Goal: Information Seeking & Learning: Check status

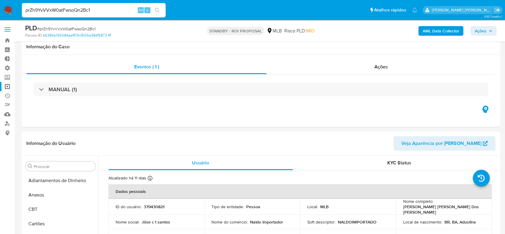
select select "10"
click at [78, 7] on input "prZh9YvVVxW0atFwsoQn2Bc1" at bounding box center [94, 10] width 144 height 8
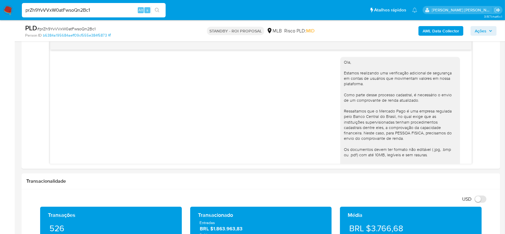
scroll to position [51, 0]
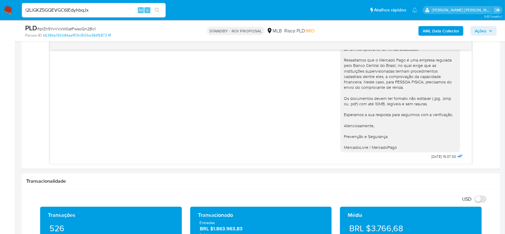
type input "l2LiGKZ5GQEVGC6IEdyhbqJx"
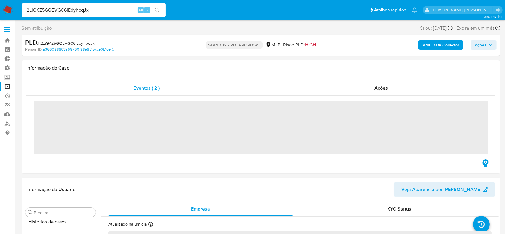
scroll to position [268, 0]
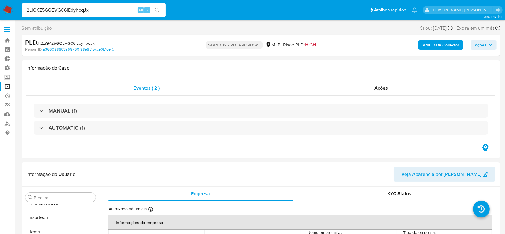
select select "10"
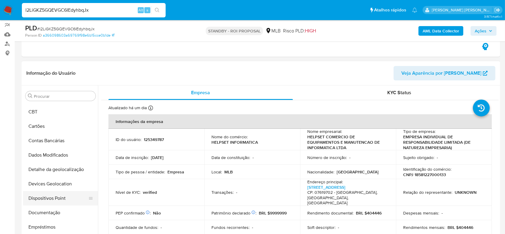
scroll to position [40, 0]
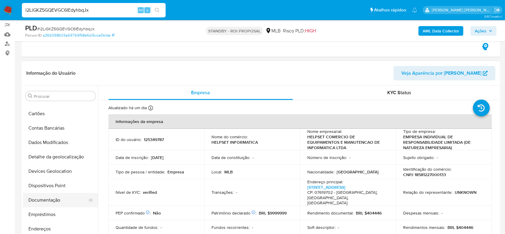
click at [51, 198] on button "Documentação" at bounding box center [58, 200] width 70 height 14
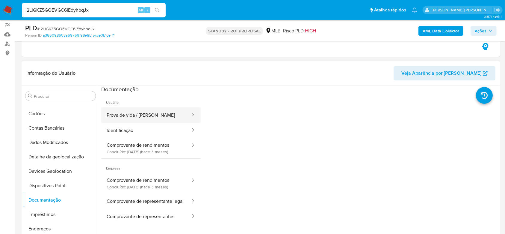
click at [136, 116] on button "Prova de vida / [PERSON_NAME]" at bounding box center [146, 114] width 90 height 15
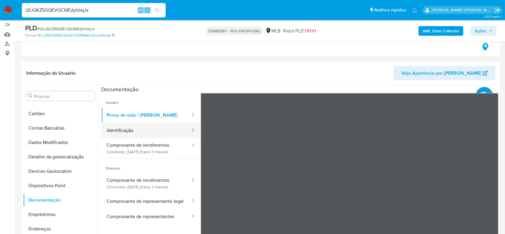
click at [134, 127] on button "Identificação" at bounding box center [146, 130] width 90 height 15
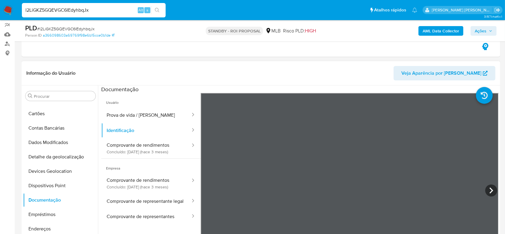
scroll to position [172, 0]
click at [492, 187] on icon at bounding box center [492, 190] width 12 height 12
click at [151, 149] on button "Comprovante de rendimentos Concluído: 16/05/2025 (hace 3 meses)" at bounding box center [146, 148] width 90 height 20
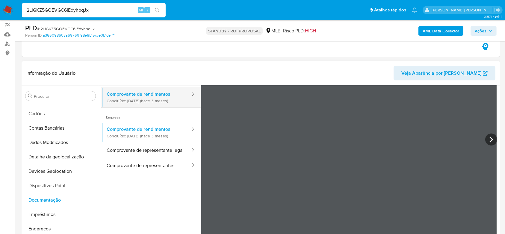
scroll to position [52, 0]
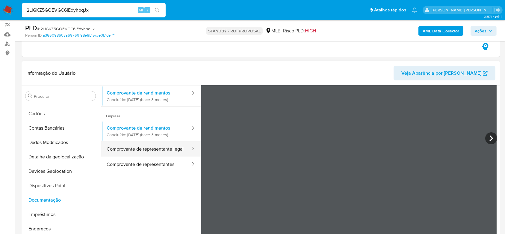
click at [130, 146] on button "Comprovante de representante legal" at bounding box center [146, 148] width 90 height 15
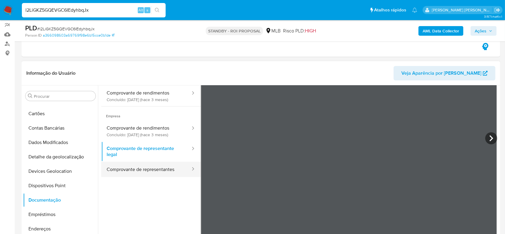
click at [156, 173] on button "Comprovante de representantes" at bounding box center [146, 169] width 90 height 15
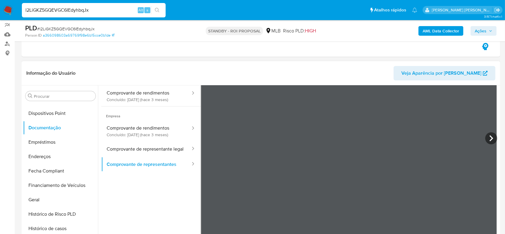
scroll to position [120, 0]
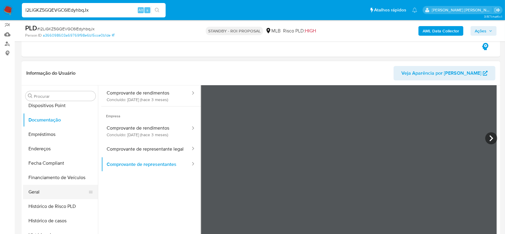
click at [40, 188] on button "Geral" at bounding box center [58, 192] width 70 height 14
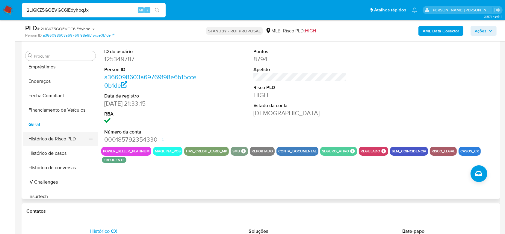
scroll to position [160, 0]
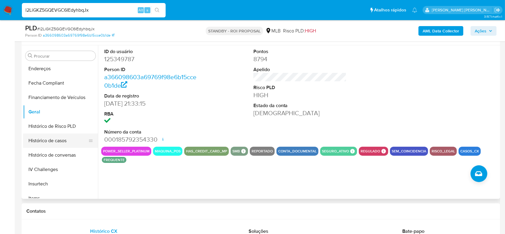
click at [41, 138] on button "Histórico de casos" at bounding box center [58, 140] width 70 height 14
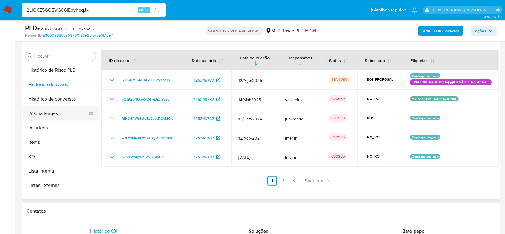
scroll to position [240, 0]
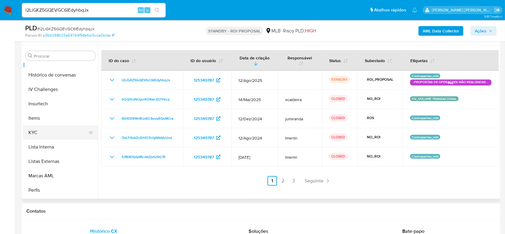
click at [37, 132] on button "KYC" at bounding box center [58, 132] width 70 height 14
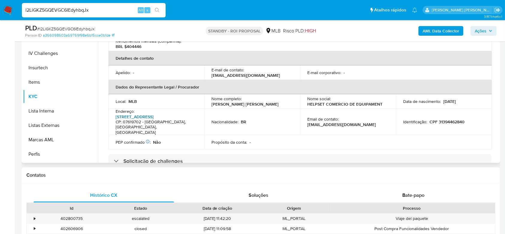
scroll to position [120, 0]
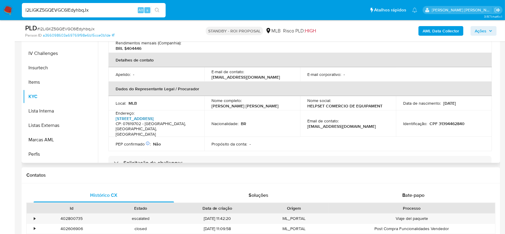
click at [140, 115] on link "Rua Princesa De Grã-pará 240, Roseira" at bounding box center [135, 118] width 38 height 6
click at [66, 9] on input "l2LiGKZ5GQEVGC6IEdyhbqJx" at bounding box center [94, 10] width 144 height 8
paste input "7Y5ltApcvAYMcalxK6QAvFxm"
type input "7Y5ltApcvAYMcalxK6QAvFxm"
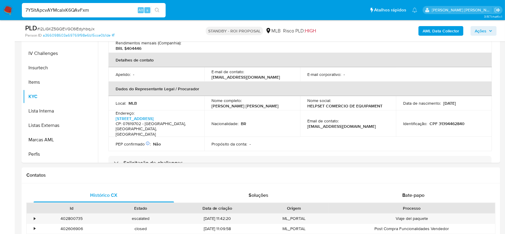
click at [159, 11] on icon "search-icon" at bounding box center [157, 10] width 5 height 5
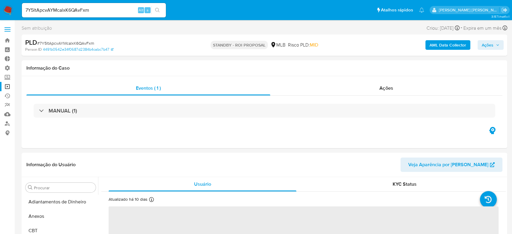
select select "10"
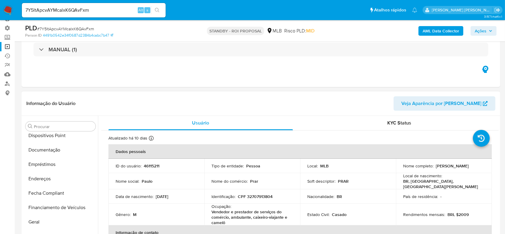
scroll to position [108, 0]
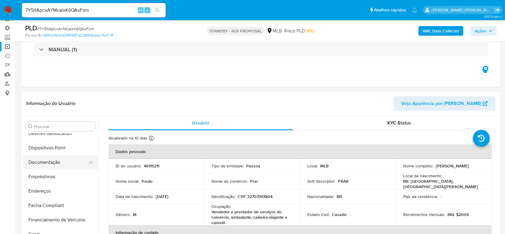
click at [50, 163] on button "Documentação" at bounding box center [58, 162] width 70 height 14
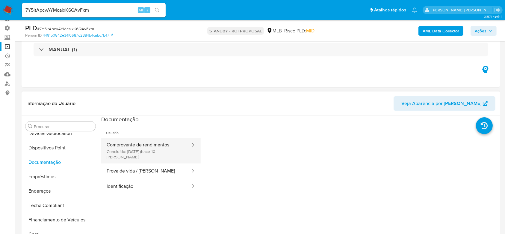
click at [136, 147] on button "Comprovante de rendimentos Concluído: [DATE] (hace 10 [PERSON_NAME])" at bounding box center [146, 151] width 90 height 26
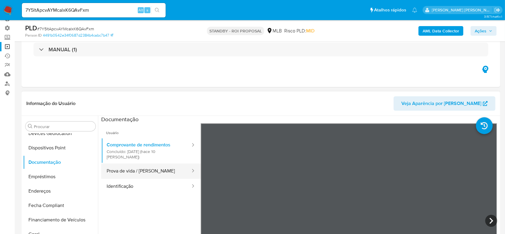
click at [161, 171] on button "Prova de vida / [PERSON_NAME]" at bounding box center [146, 170] width 90 height 15
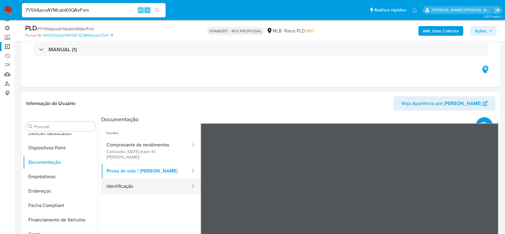
click at [139, 181] on button "Identificação" at bounding box center [146, 186] width 90 height 15
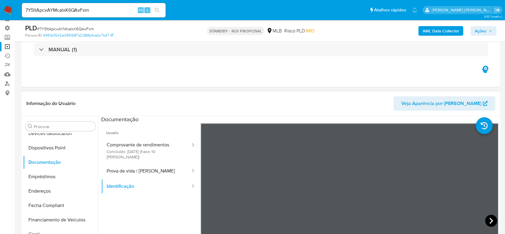
click at [489, 220] on icon at bounding box center [492, 221] width 12 height 12
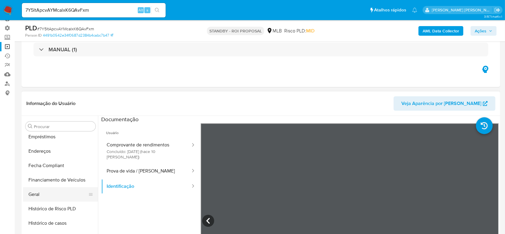
click at [48, 198] on button "Geral" at bounding box center [58, 194] width 70 height 14
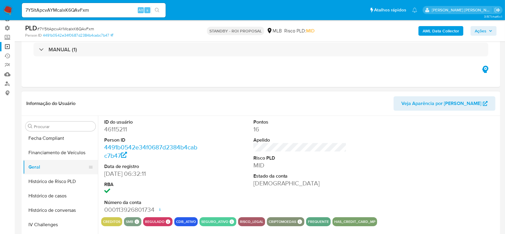
scroll to position [188, 0]
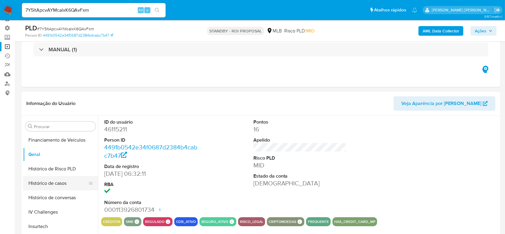
click at [58, 184] on button "Histórico de casos" at bounding box center [58, 183] width 70 height 14
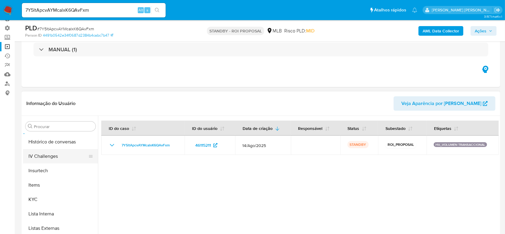
scroll to position [268, 0]
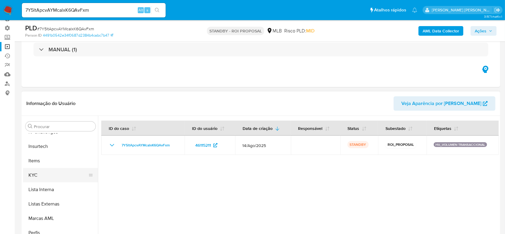
click at [43, 174] on button "KYC" at bounding box center [58, 175] width 70 height 14
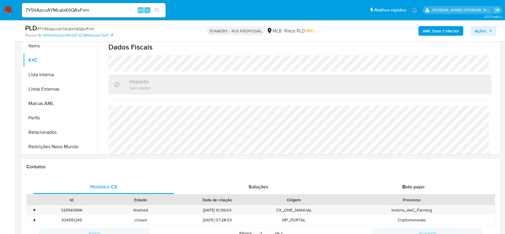
scroll to position [262, 0]
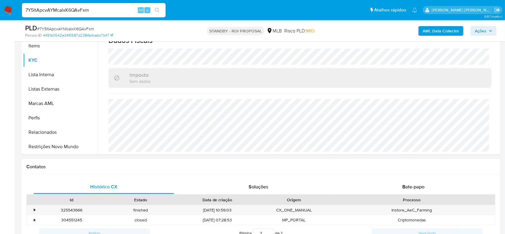
click at [71, 11] on input "7Y5ltApcvAYMcalxK6QAvFxm" at bounding box center [94, 10] width 144 height 8
paste input "8dofU5VQsGkcQVQv4ZS4CRiS"
type input "8dofU5VQsGkcQVQv4ZS4CRiS"
click at [159, 9] on icon "search-icon" at bounding box center [157, 10] width 5 height 5
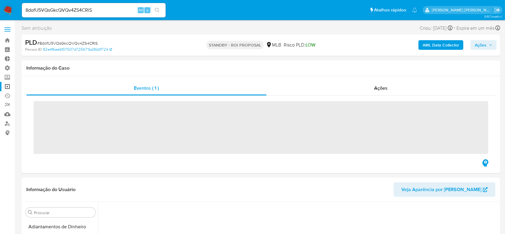
scroll to position [204, 0]
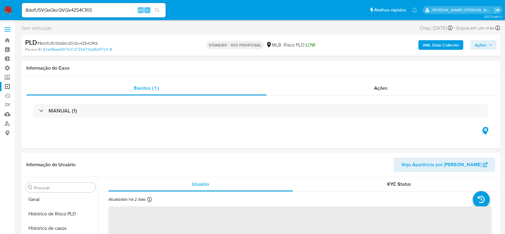
select select "10"
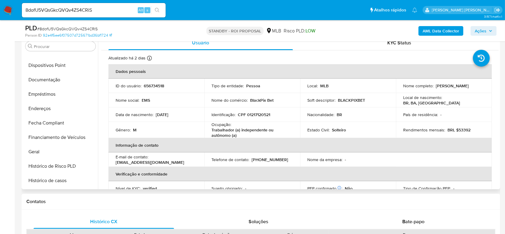
scroll to position [68, 0]
click at [39, 125] on button "Documentação" at bounding box center [58, 122] width 70 height 14
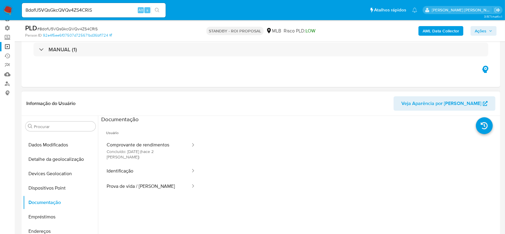
scroll to position [80, 0]
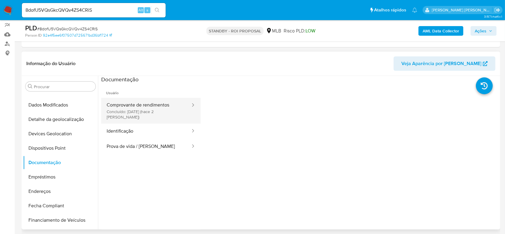
click at [155, 106] on button "Comprovante de rendimentos Concluído: 27/08/2025 (hace 2 días)" at bounding box center [146, 111] width 90 height 26
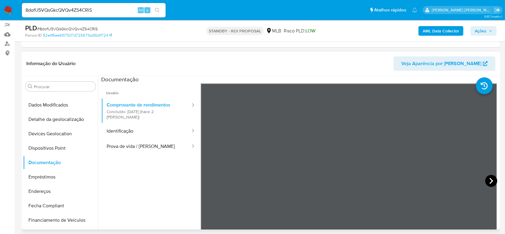
click at [489, 177] on icon at bounding box center [492, 181] width 12 height 12
click at [144, 125] on button "Identificação" at bounding box center [146, 130] width 90 height 15
click at [488, 181] on icon at bounding box center [492, 181] width 12 height 12
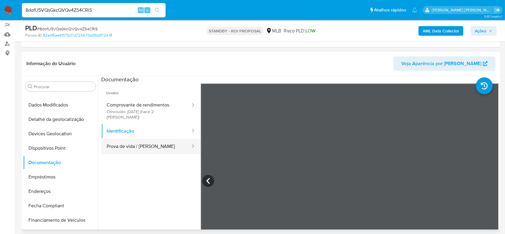
click at [144, 145] on button "Prova de vida / [PERSON_NAME]" at bounding box center [146, 146] width 90 height 15
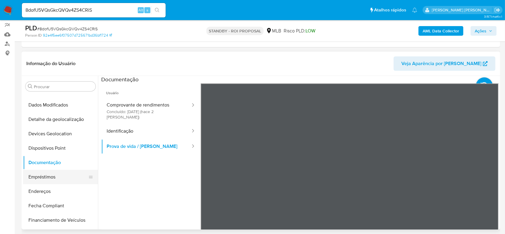
scroll to position [108, 0]
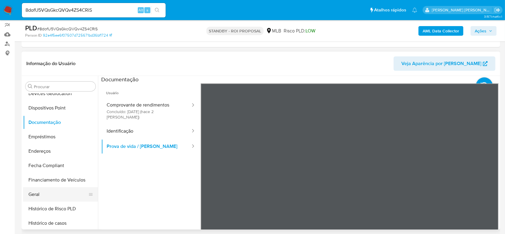
click at [43, 197] on button "Geral" at bounding box center [58, 194] width 70 height 14
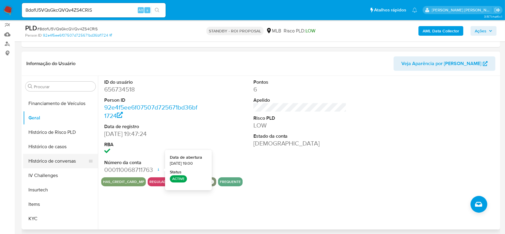
scroll to position [188, 0]
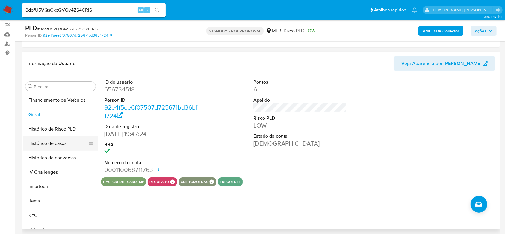
click at [48, 140] on button "Histórico de casos" at bounding box center [58, 143] width 70 height 14
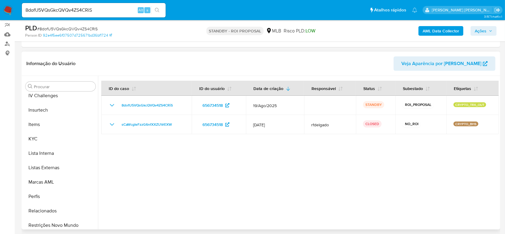
scroll to position [268, 0]
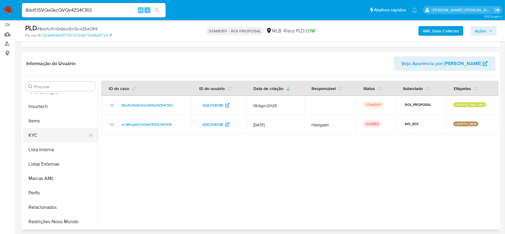
click at [43, 138] on button "KYC" at bounding box center [58, 135] width 70 height 14
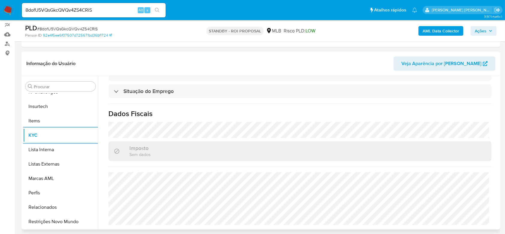
scroll to position [257, 0]
click at [54, 9] on input "8dofU5VQsGkcQVQv4ZS4CRiS" at bounding box center [94, 10] width 144 height 8
paste input "46e0b0UkRlnbocdOPkYH3XJo"
type input "46e0b0UkRlnbocdOPkYH3XJo"
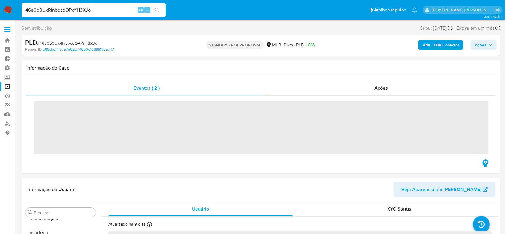
scroll to position [268, 0]
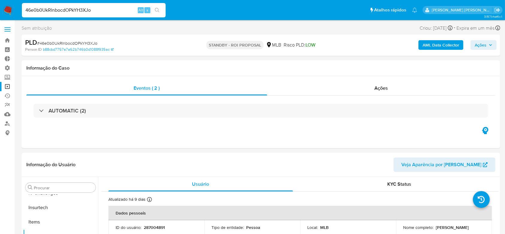
select select "10"
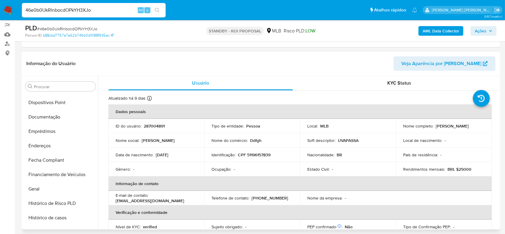
scroll to position [108, 0]
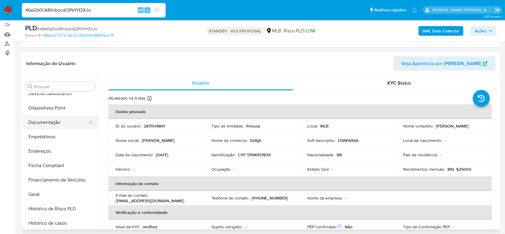
click at [43, 124] on button "Documentação" at bounding box center [58, 122] width 70 height 14
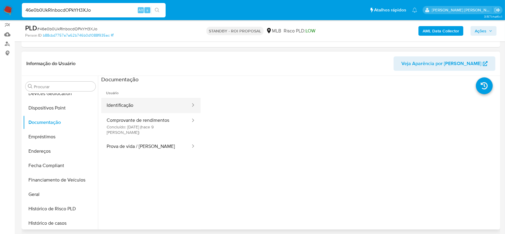
click at [143, 109] on button "Identificação" at bounding box center [146, 105] width 90 height 15
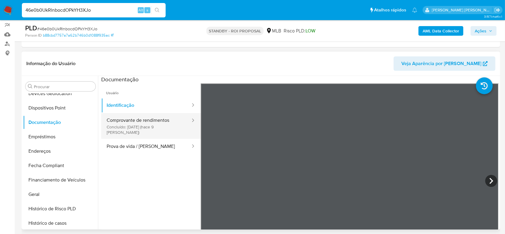
click at [144, 125] on button "Comprovante de rendimentos Concluído: 20/08/2025 (hace 9 días)" at bounding box center [146, 126] width 90 height 26
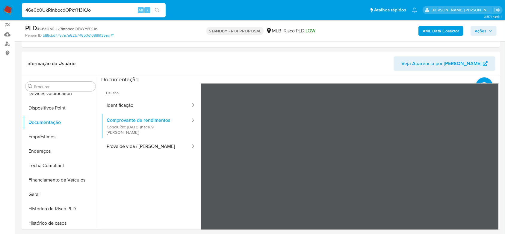
click at [320, 58] on div "Informação do Usuário Veja Aparência por Pessoa Procurar Adiantamentos de Dinhe…" at bounding box center [261, 141] width 479 height 178
click at [146, 144] on button "Prova de vida / [PERSON_NAME]" at bounding box center [146, 146] width 90 height 15
click at [48, 197] on button "Geral" at bounding box center [58, 194] width 70 height 14
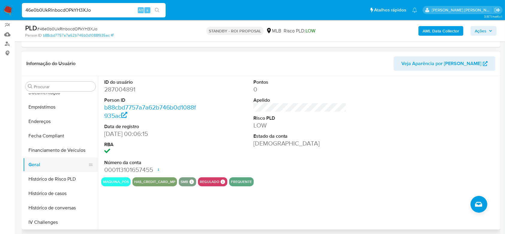
scroll to position [188, 0]
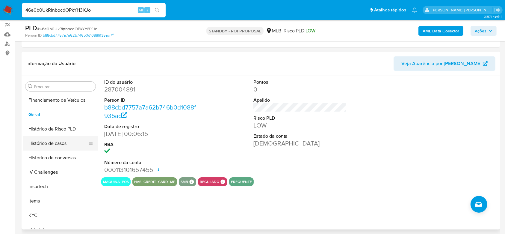
click at [54, 139] on button "Histórico de casos" at bounding box center [58, 143] width 70 height 14
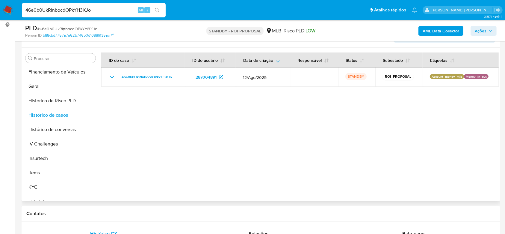
scroll to position [120, 0]
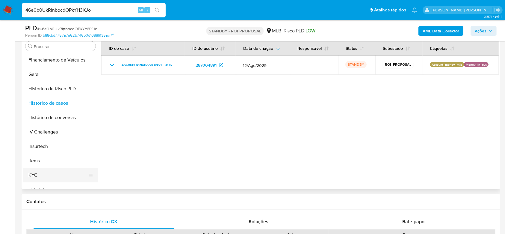
click at [64, 179] on button "KYC" at bounding box center [58, 175] width 70 height 14
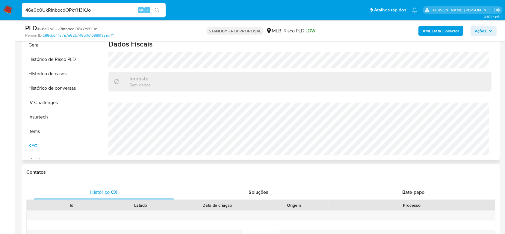
scroll to position [160, 0]
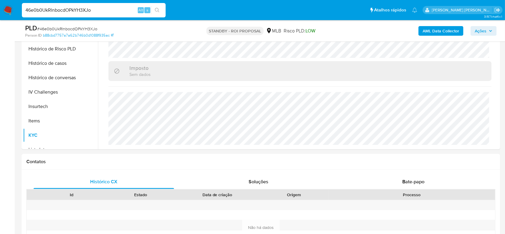
click at [83, 15] on div "46e0b0UkRlnbocdOPkYH3XJo Alt s" at bounding box center [94, 10] width 144 height 14
click at [83, 11] on input "46e0b0UkRlnbocdOPkYH3XJo" at bounding box center [94, 10] width 144 height 8
paste input "oI2yFOuhUXSPggHLpuqDKBtB"
type input "oI2yFOuhUXSPggHLpuqDKBtB"
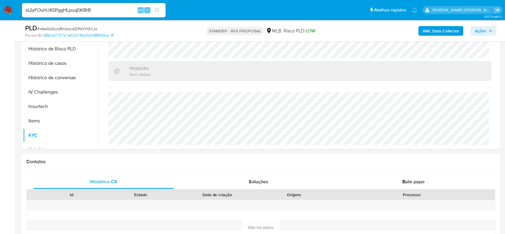
click at [156, 11] on icon "search-icon" at bounding box center [157, 10] width 5 height 5
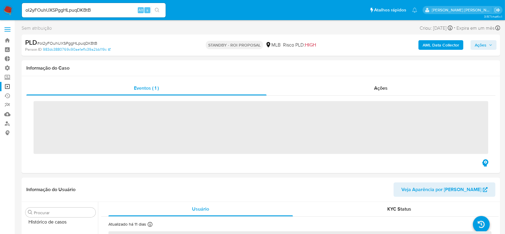
scroll to position [268, 0]
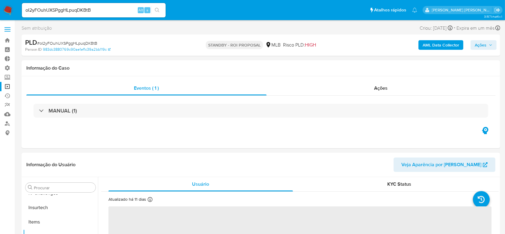
select select "10"
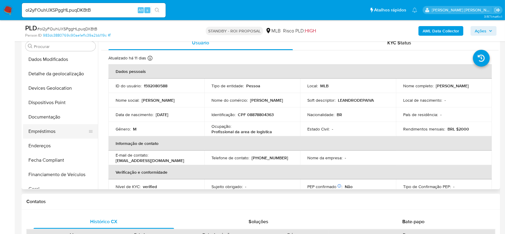
scroll to position [80, 0]
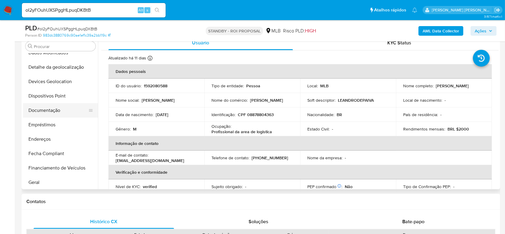
click at [48, 112] on button "Documentação" at bounding box center [58, 110] width 70 height 14
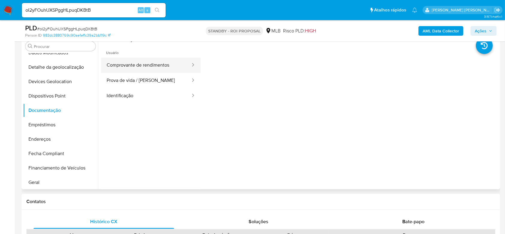
click at [151, 60] on button "Comprovante de rendimentos" at bounding box center [146, 65] width 90 height 15
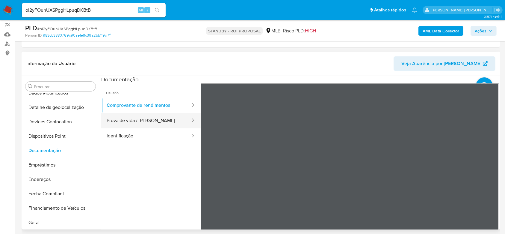
click at [137, 121] on button "Prova de vida / [PERSON_NAME]" at bounding box center [146, 120] width 90 height 15
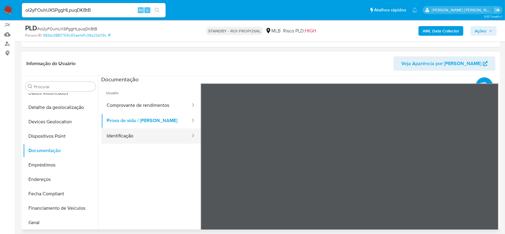
click at [120, 135] on button "Identificação" at bounding box center [146, 135] width 90 height 15
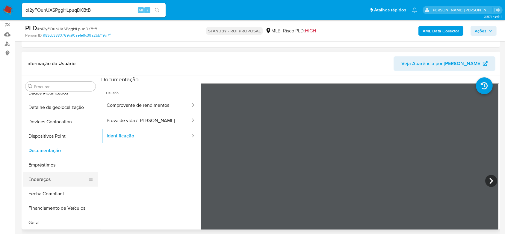
scroll to position [120, 0]
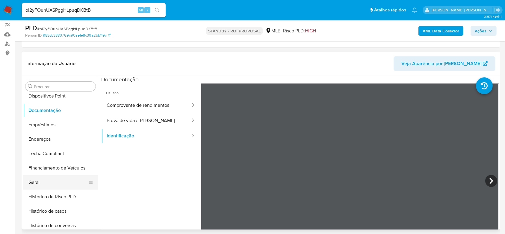
click at [54, 182] on button "Geral" at bounding box center [58, 182] width 70 height 14
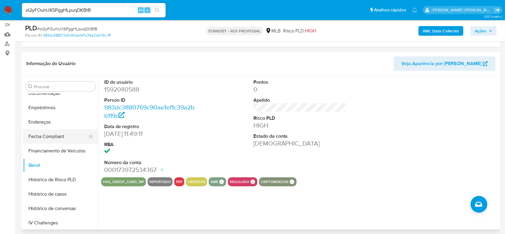
scroll to position [160, 0]
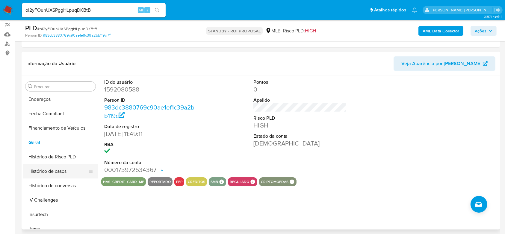
click at [45, 171] on button "Histórico de casos" at bounding box center [58, 171] width 70 height 14
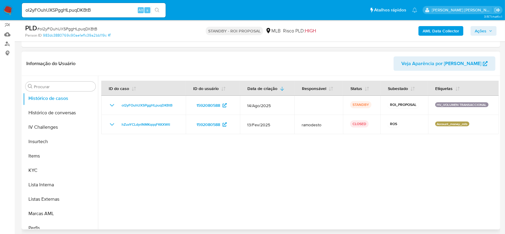
scroll to position [240, 0]
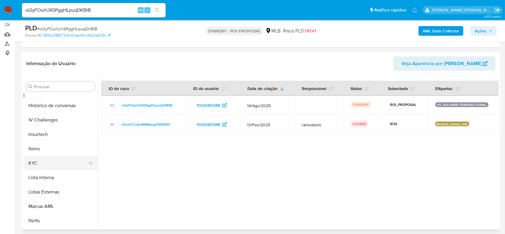
click at [58, 158] on button "KYC" at bounding box center [58, 163] width 70 height 14
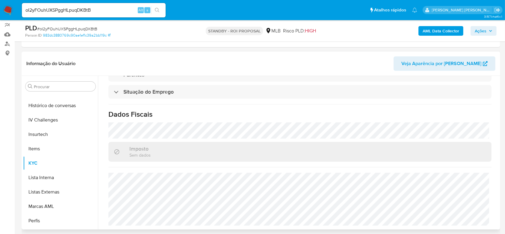
scroll to position [255, 0]
click at [82, 13] on input "oI2yFOuhUXSPggHLpuqDKBtB" at bounding box center [94, 10] width 144 height 8
paste input "qySrC7UrgF887vznzyffvuXr"
type input "qySrC7UrgF887vznzyffvuXr"
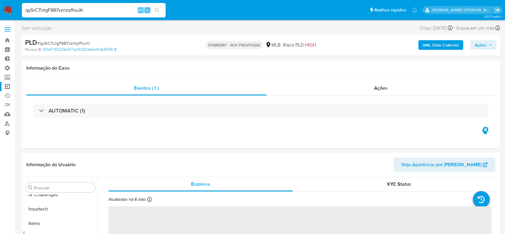
scroll to position [268, 0]
select select "10"
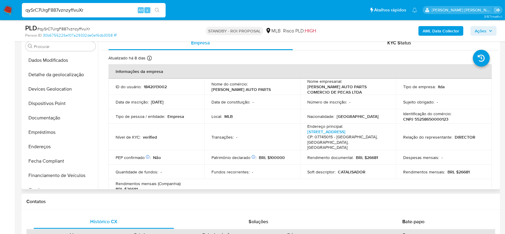
scroll to position [68, 0]
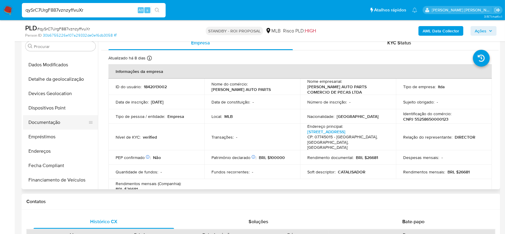
click at [44, 121] on button "Documentação" at bounding box center [58, 122] width 70 height 14
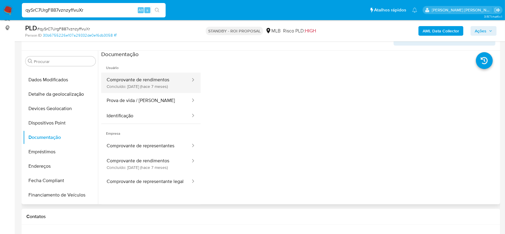
scroll to position [120, 0]
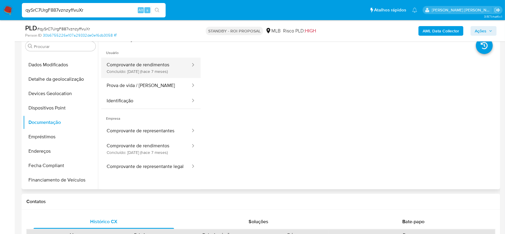
click at [161, 74] on button "Comprovante de rendimentos Concluído: 27/01/2025 (hace 7 meses)" at bounding box center [146, 68] width 90 height 20
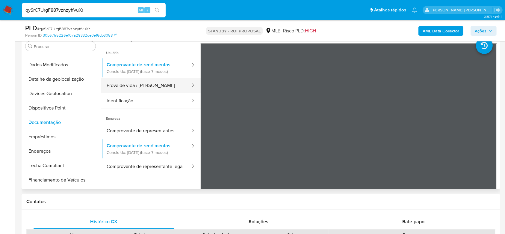
click at [125, 86] on button "Prova de vida / [PERSON_NAME]" at bounding box center [146, 85] width 90 height 15
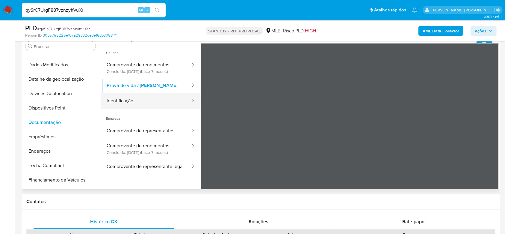
click at [141, 105] on button "Identificação" at bounding box center [146, 100] width 90 height 15
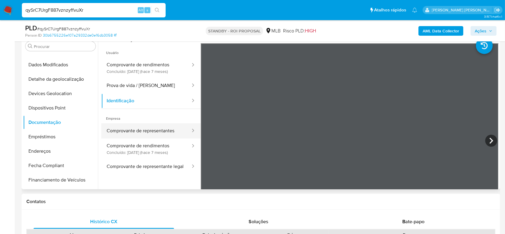
click at [121, 135] on button "Comprovante de representantes" at bounding box center [146, 130] width 90 height 15
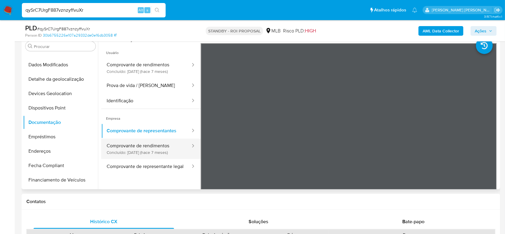
click at [120, 144] on button "Comprovante de rendimentos Concluído: 27/01/2025 (hace 7 meses)" at bounding box center [146, 148] width 90 height 20
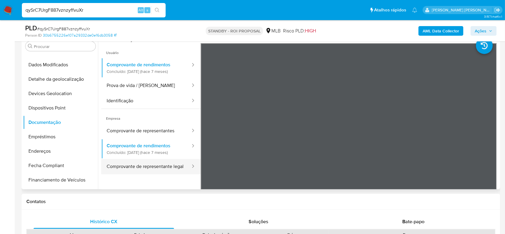
click at [147, 164] on button "Comprovante de representante legal" at bounding box center [146, 166] width 90 height 15
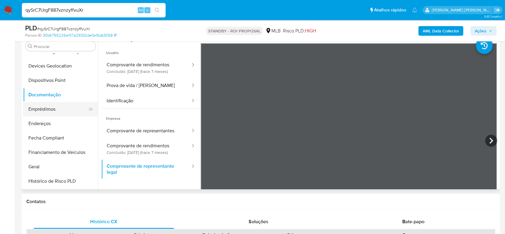
scroll to position [108, 0]
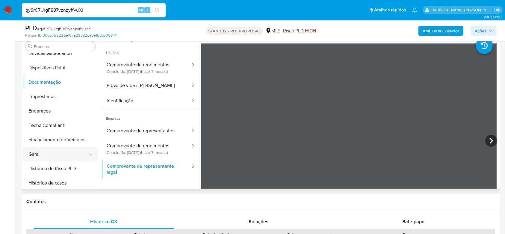
click at [42, 154] on button "Geral" at bounding box center [58, 154] width 70 height 14
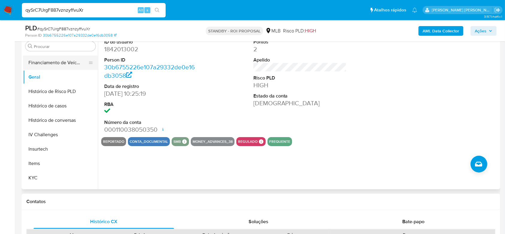
scroll to position [188, 0]
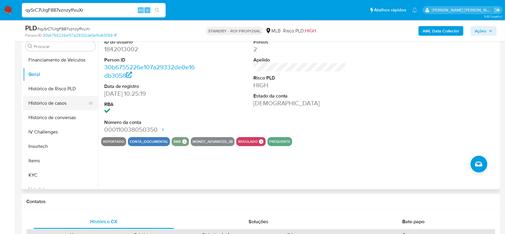
click at [37, 102] on button "Histórico de casos" at bounding box center [58, 103] width 70 height 14
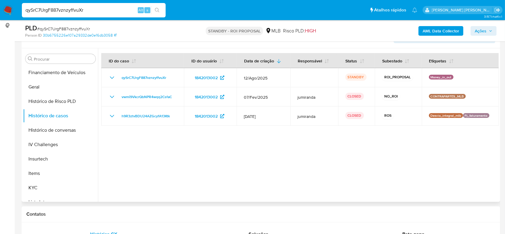
scroll to position [120, 0]
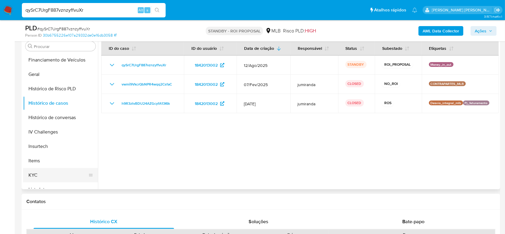
click at [37, 175] on button "KYC" at bounding box center [58, 175] width 70 height 14
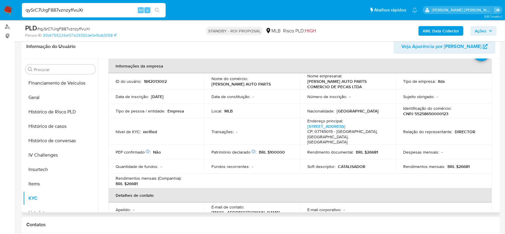
scroll to position [40, 0]
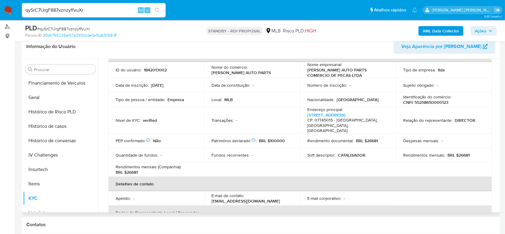
click at [418, 104] on p "CNPJ 55258650000123" at bounding box center [425, 102] width 45 height 5
copy p "55258650000123"
click at [61, 10] on input "qySrC7UrgF887vznzyffvuXr" at bounding box center [94, 10] width 144 height 8
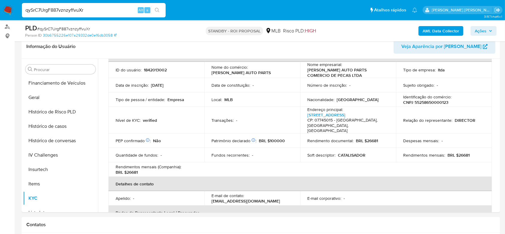
paste input "4xT0vb6nDqwHQEYNUVHyFXEe"
type input "4xT0vb6nDqwHQEYNUVHyFXEe"
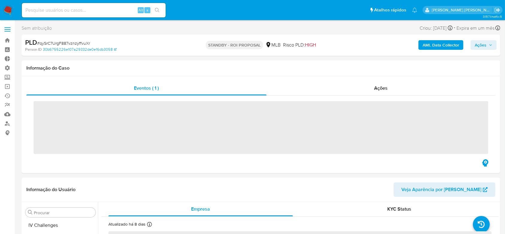
scroll to position [268, 0]
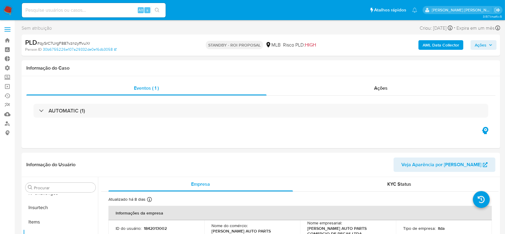
select select "10"
click at [90, 7] on input at bounding box center [94, 10] width 144 height 8
paste input "4xT0vb6nDqwHQEYNUVHyFXEe"
type input "4xT0vb6nDqwHQEYNUVHyFXEe"
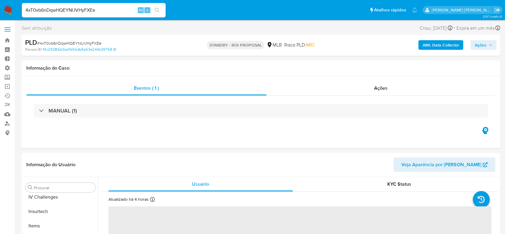
scroll to position [268, 0]
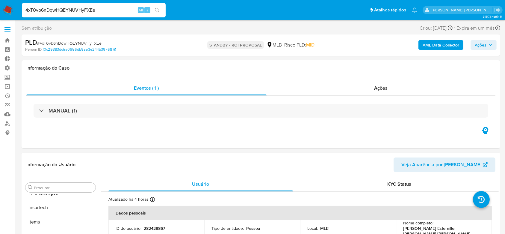
select select "10"
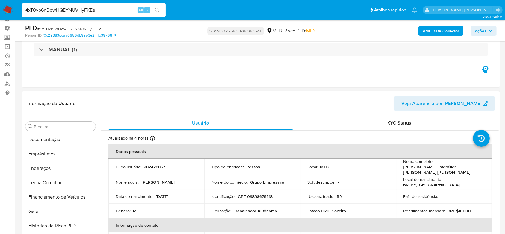
scroll to position [108, 0]
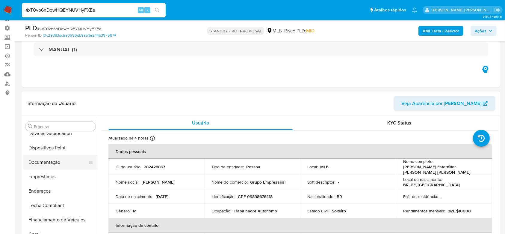
click at [50, 162] on button "Documentação" at bounding box center [58, 162] width 70 height 14
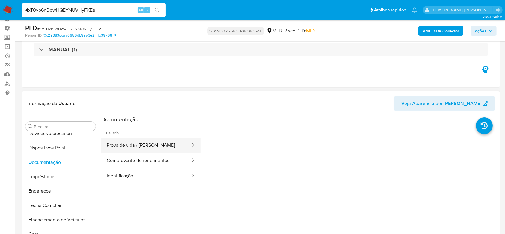
click at [132, 143] on button "Prova de vida / Selfie" at bounding box center [146, 145] width 90 height 15
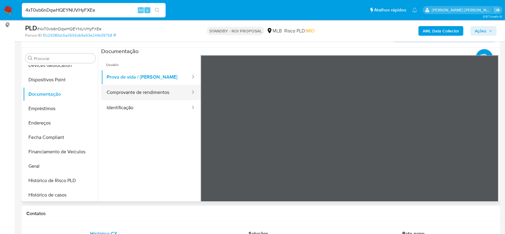
click at [127, 94] on button "Comprovante de rendimentos" at bounding box center [146, 92] width 90 height 15
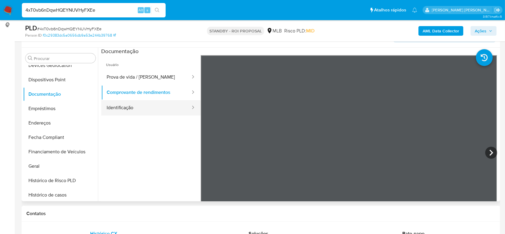
click at [153, 111] on button "Identificação" at bounding box center [146, 107] width 90 height 15
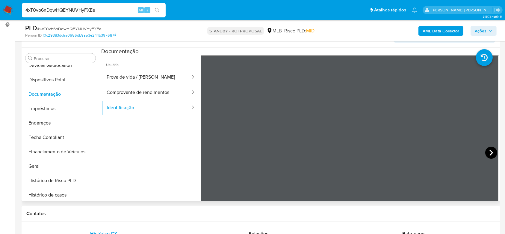
click at [488, 152] on icon at bounding box center [492, 153] width 12 height 12
click at [48, 164] on button "Geral" at bounding box center [58, 166] width 70 height 14
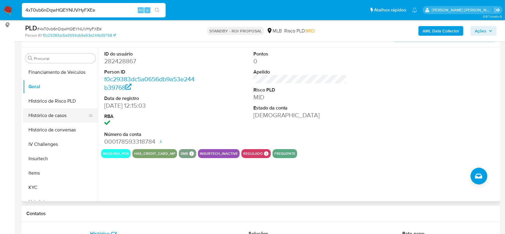
scroll to position [188, 0]
click at [54, 114] on button "Histórico de casos" at bounding box center [58, 115] width 70 height 14
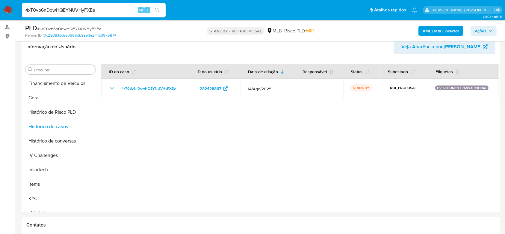
scroll to position [108, 0]
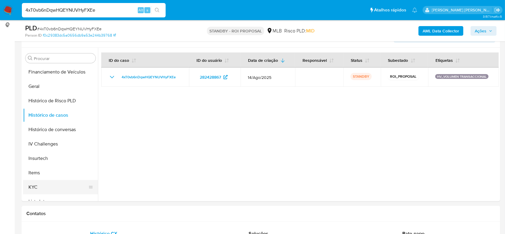
click at [43, 185] on button "KYC" at bounding box center [58, 187] width 70 height 14
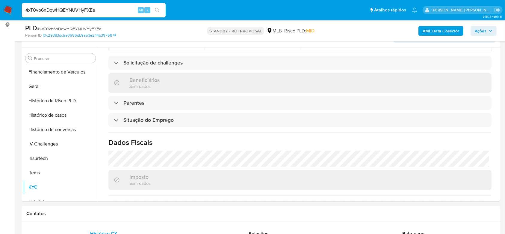
scroll to position [240, 0]
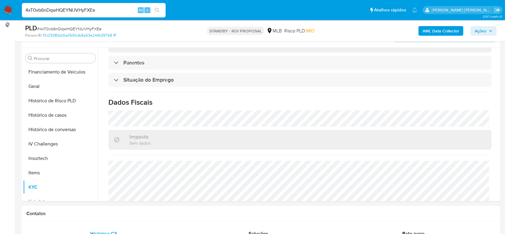
click at [46, 8] on input "4xT0vb6nDqwHQEYNUVHyFXEe" at bounding box center [94, 10] width 144 height 8
paste input "wzjyrPjge2aiQbAtwi57gPYl"
type input "wzjyrPjge2aiQbAtwi57gPYl"
click at [158, 9] on icon "search-icon" at bounding box center [157, 10] width 5 height 5
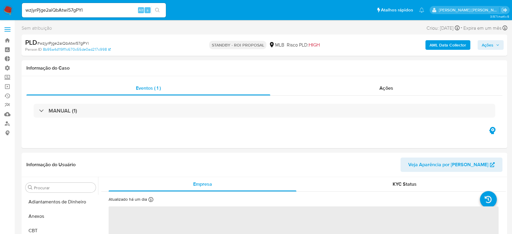
select select "10"
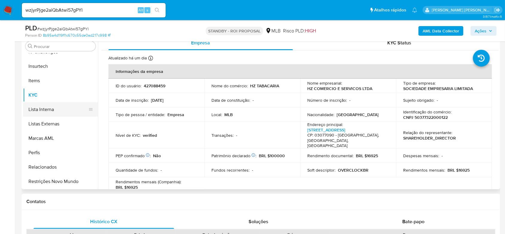
scroll to position [68, 0]
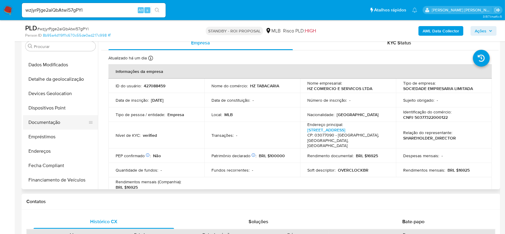
click at [62, 122] on button "Documentação" at bounding box center [58, 122] width 70 height 14
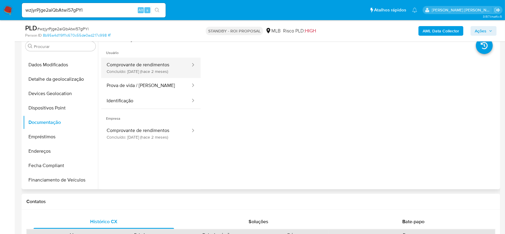
click at [151, 64] on button "Comprovante de rendimentos Concluído: 23/06/2025 (hace 2 meses)" at bounding box center [146, 68] width 90 height 20
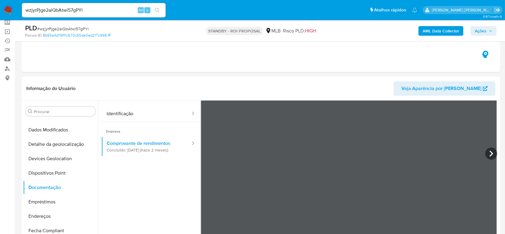
scroll to position [40, 0]
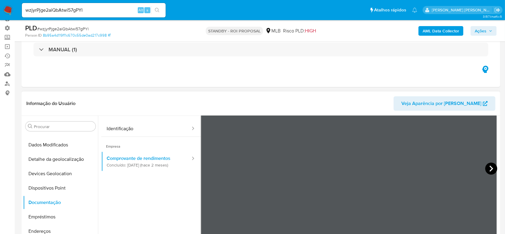
click at [489, 163] on icon at bounding box center [492, 168] width 12 height 12
click at [491, 169] on icon at bounding box center [492, 168] width 12 height 12
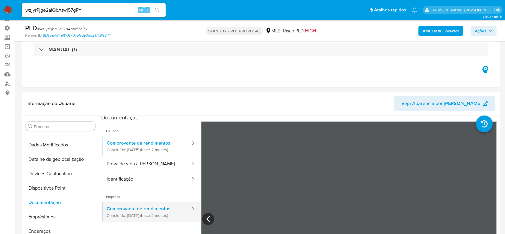
scroll to position [0, 0]
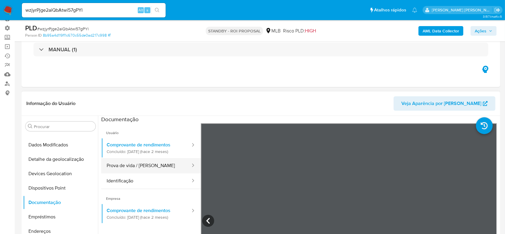
click at [152, 165] on button "Prova de vida / [PERSON_NAME]" at bounding box center [146, 165] width 90 height 15
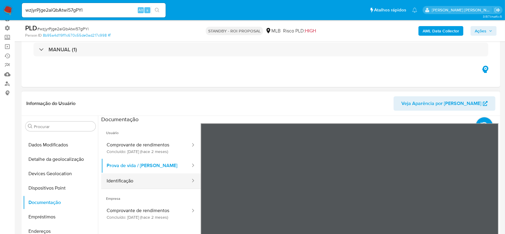
click at [144, 181] on button "Identificação" at bounding box center [146, 180] width 90 height 15
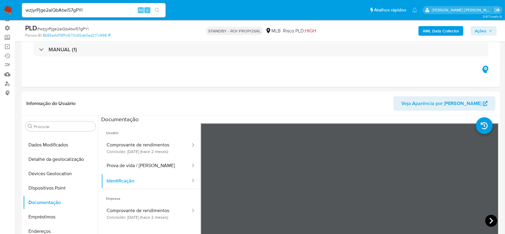
click at [490, 220] on icon at bounding box center [492, 221] width 4 height 6
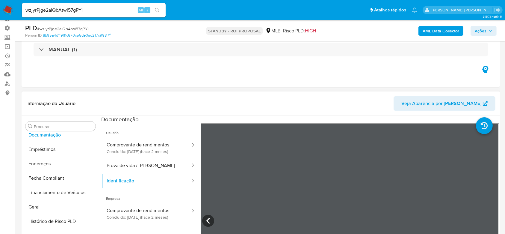
scroll to position [148, 0]
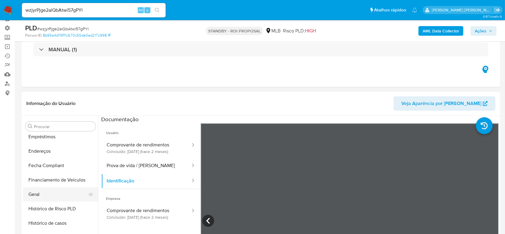
click at [50, 191] on button "Geral" at bounding box center [58, 194] width 70 height 14
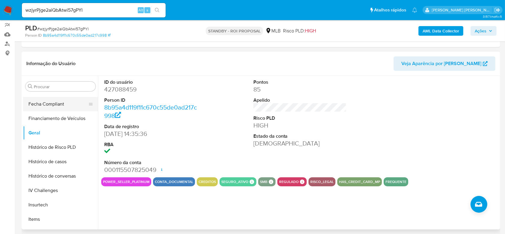
scroll to position [188, 0]
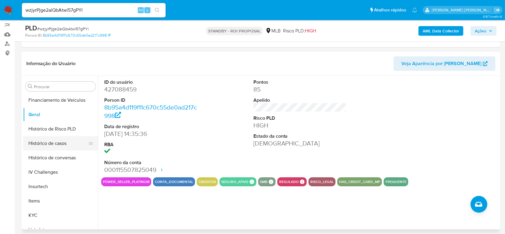
click at [49, 144] on button "Histórico de casos" at bounding box center [58, 143] width 70 height 14
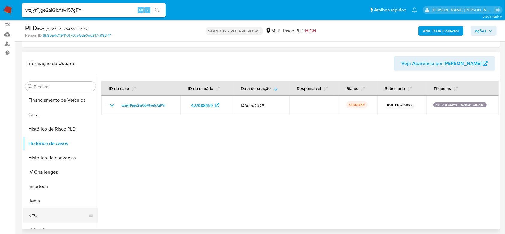
click at [48, 213] on button "KYC" at bounding box center [58, 215] width 70 height 14
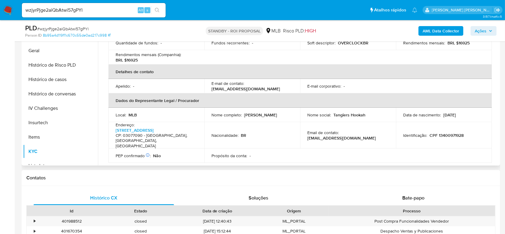
scroll to position [120, 0]
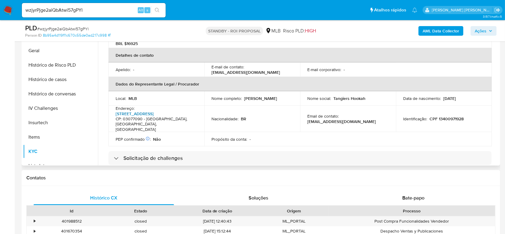
click at [139, 111] on link "Rua Pitangui 102, Tatuapé" at bounding box center [135, 114] width 38 height 6
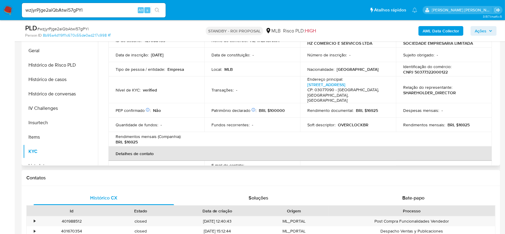
scroll to position [0, 0]
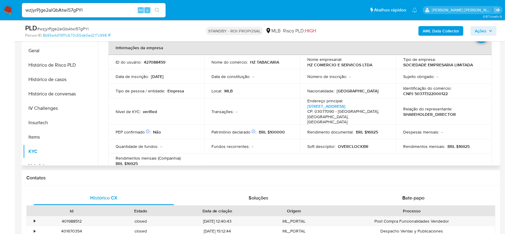
click at [424, 93] on p "CNPJ 50377322000122" at bounding box center [425, 93] width 45 height 5
copy p "50377322000122"
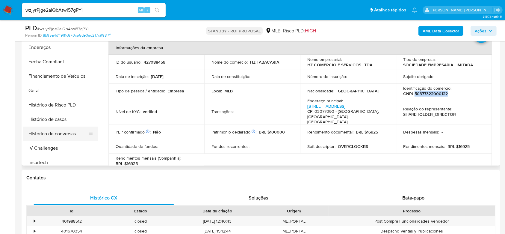
scroll to position [188, 0]
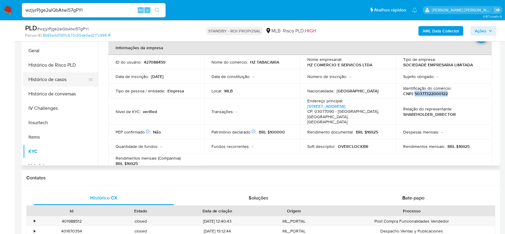
click at [61, 80] on button "Histórico de casos" at bounding box center [58, 79] width 70 height 14
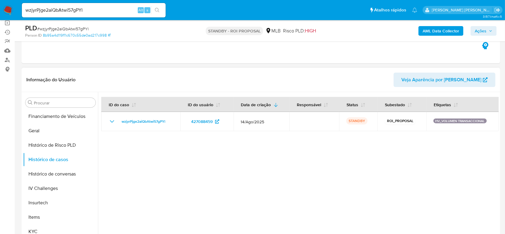
scroll to position [144, 0]
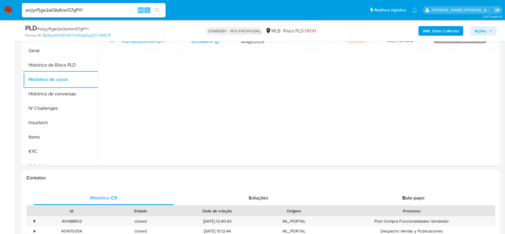
click at [63, 8] on input "wzjyrPjge2aiQbAtwi57gPYl" at bounding box center [94, 10] width 144 height 8
paste input "8YoHfhkgJ8c9TGRw9iMgHfc2"
type input "8YoHfhkgJ8c9TGRw9iMgHfc2"
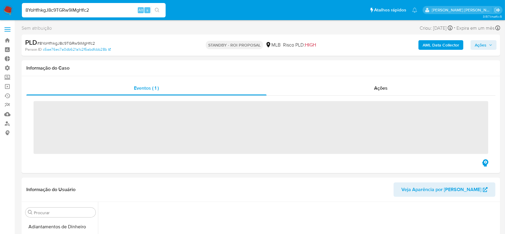
scroll to position [107, 0]
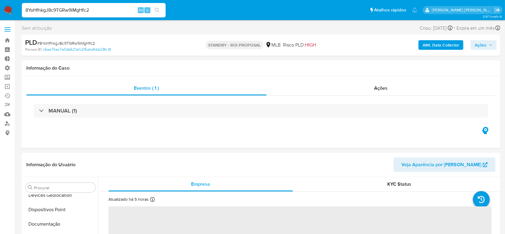
select select "10"
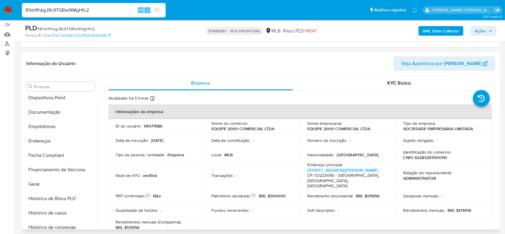
scroll to position [108, 0]
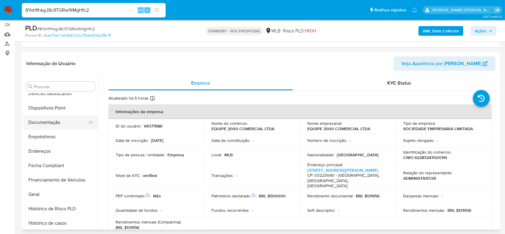
click at [35, 124] on button "Documentação" at bounding box center [58, 122] width 70 height 14
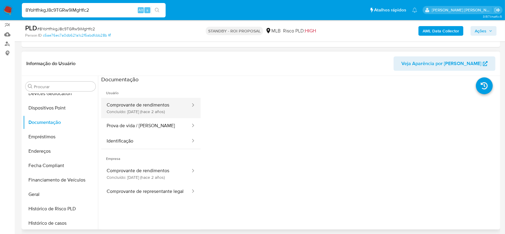
click at [147, 104] on button "Comprovante de rendimentos Concluído: 14/04/2023 (hace 2 años)" at bounding box center [146, 108] width 90 height 20
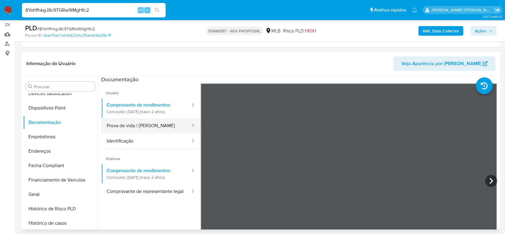
click at [130, 123] on button "Prova de vida / [PERSON_NAME]" at bounding box center [146, 125] width 90 height 15
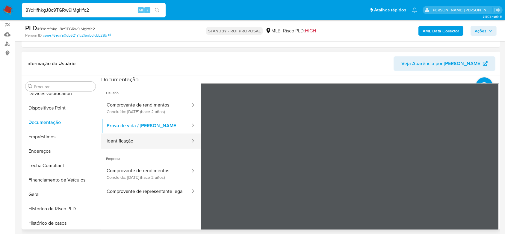
click at [156, 138] on button "Identificação" at bounding box center [146, 140] width 90 height 15
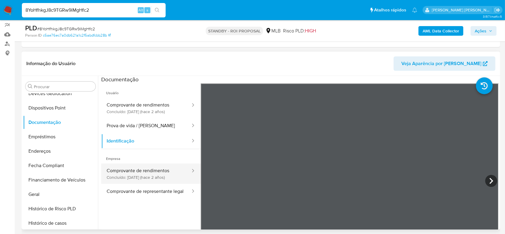
click at [129, 167] on button "Comprovante de rendimentos Concluído: 14/04/2023 (hace 2 años)" at bounding box center [146, 173] width 90 height 20
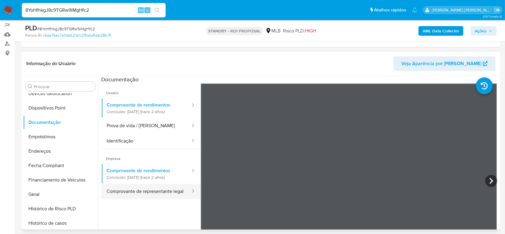
click at [132, 192] on button "Comprovante de representante legal" at bounding box center [146, 191] width 90 height 15
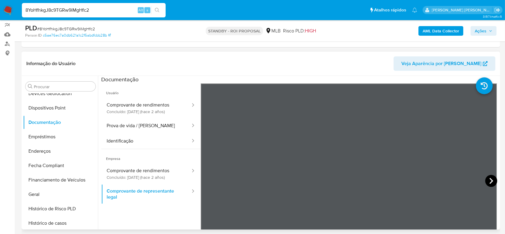
click at [488, 179] on icon at bounding box center [492, 181] width 12 height 12
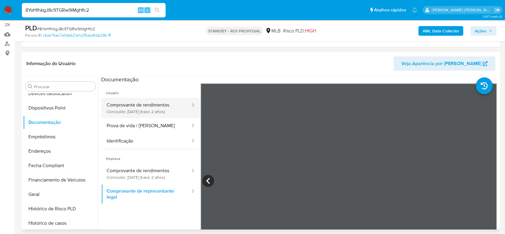
click at [130, 110] on button "Comprovante de rendimentos Concluído: 14/04/2023 (hace 2 años)" at bounding box center [146, 108] width 90 height 20
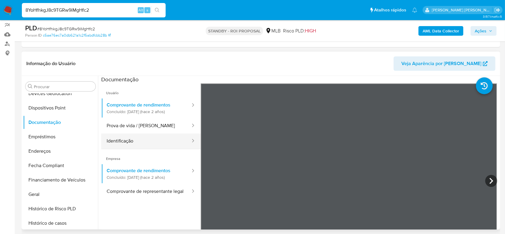
click at [138, 142] on button "Identificação" at bounding box center [146, 140] width 90 height 15
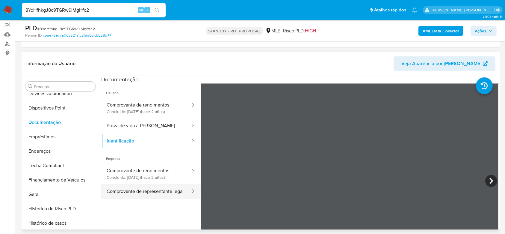
click at [149, 191] on button "Comprovante de representante legal" at bounding box center [146, 191] width 90 height 15
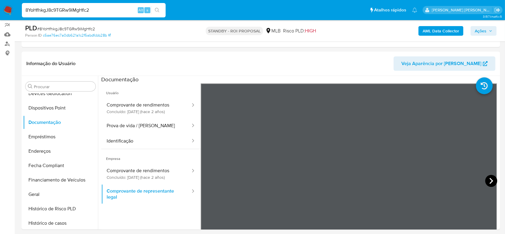
click at [489, 178] on icon at bounding box center [492, 181] width 12 height 12
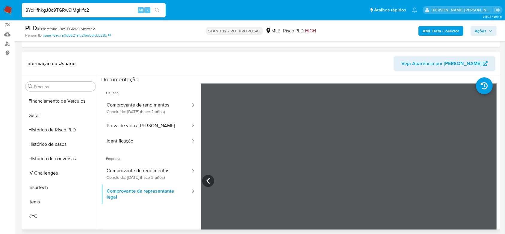
scroll to position [188, 0]
click at [45, 111] on button "Geral" at bounding box center [58, 114] width 70 height 14
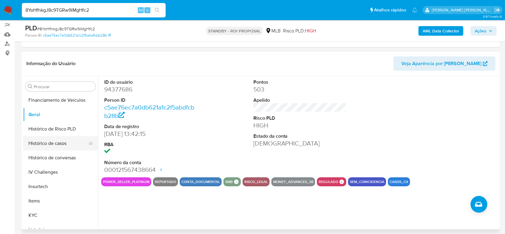
click at [49, 143] on button "Histórico de casos" at bounding box center [58, 143] width 70 height 14
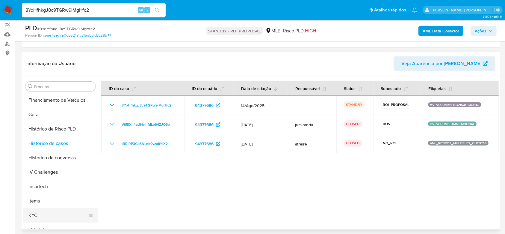
click at [41, 212] on button "KYC" at bounding box center [58, 215] width 70 height 14
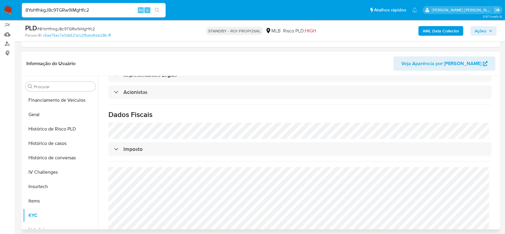
scroll to position [358, 0]
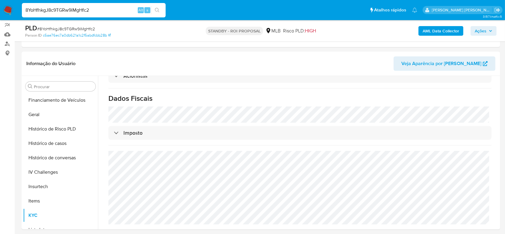
click at [61, 8] on input "8YoHfhkgJ8c9TGRw9iMgHfc2" at bounding box center [94, 10] width 144 height 8
paste input "hhys4wZJetpGqTvQJpTiJsdO"
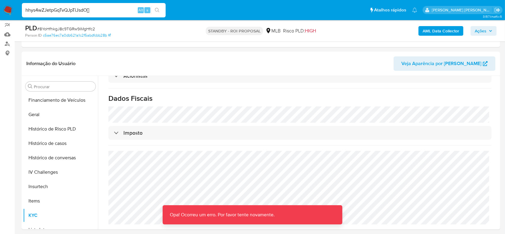
click at [101, 7] on input "hhys4wZJetpGqTvQJpTiJsdO[]" at bounding box center [94, 10] width 144 height 8
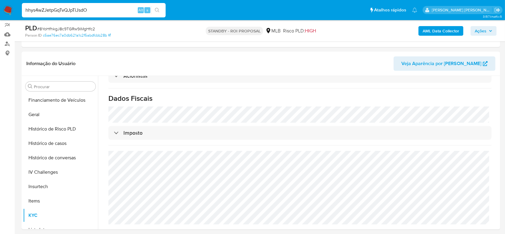
type input "hhys4wZJetpGqTvQJpTiJsdO"
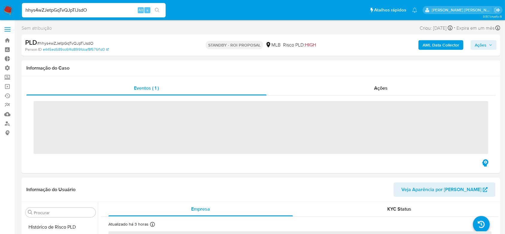
scroll to position [268, 0]
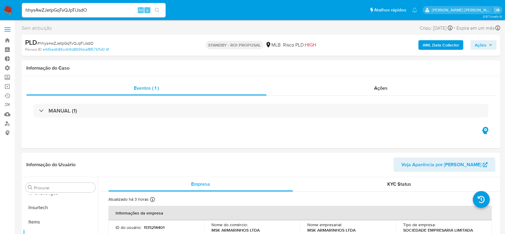
select select "10"
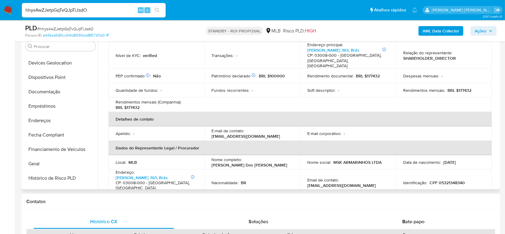
scroll to position [68, 0]
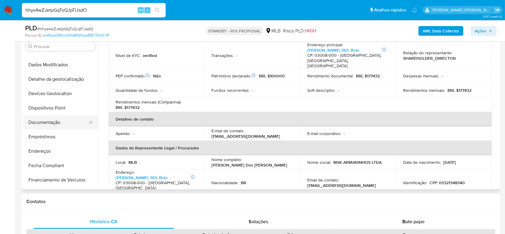
click at [48, 121] on button "Documentação" at bounding box center [58, 122] width 70 height 14
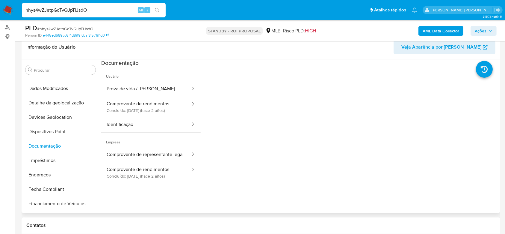
scroll to position [80, 0]
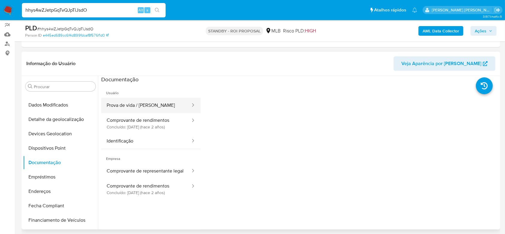
click at [143, 106] on button "Prova de vida / [PERSON_NAME]" at bounding box center [146, 105] width 90 height 15
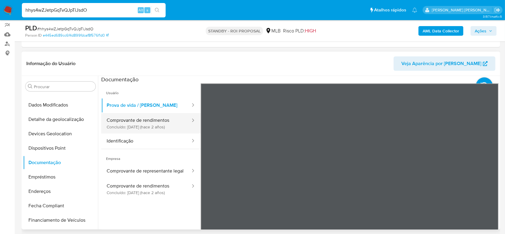
click at [138, 125] on button "Comprovante de rendimentos Concluído: 24/10/2023 (hace 2 años)" at bounding box center [146, 123] width 90 height 20
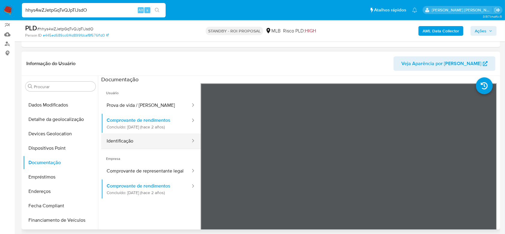
click at [139, 146] on button "Identificação" at bounding box center [146, 140] width 90 height 15
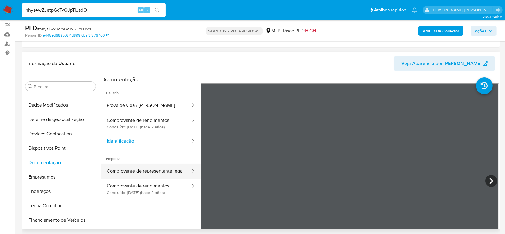
click at [130, 171] on button "Comprovante de representante legal" at bounding box center [146, 170] width 90 height 15
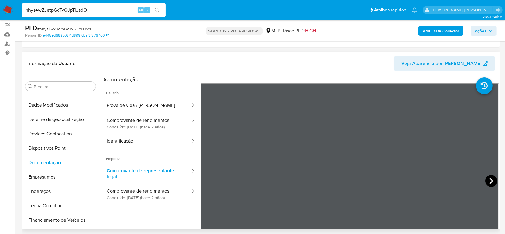
click at [487, 178] on icon at bounding box center [492, 181] width 12 height 12
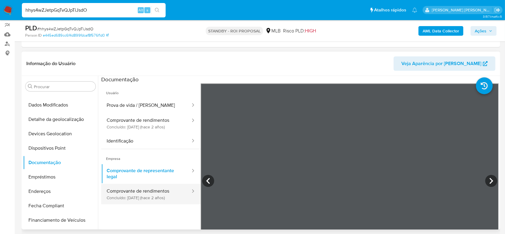
click at [152, 196] on button "Comprovante de rendimentos Concluído: 24/10/2023 (hace 2 años)" at bounding box center [146, 194] width 90 height 20
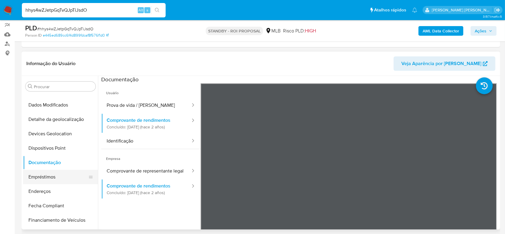
scroll to position [108, 0]
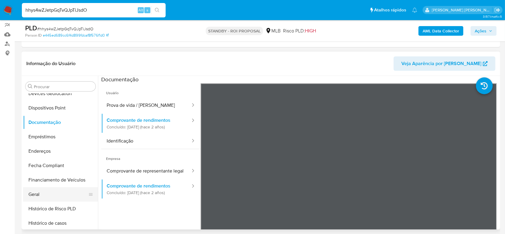
click at [34, 198] on button "Geral" at bounding box center [58, 194] width 70 height 14
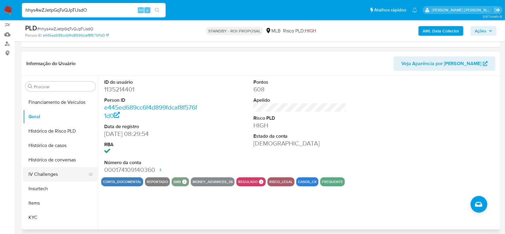
scroll to position [188, 0]
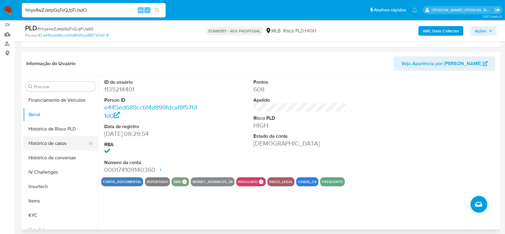
click at [41, 144] on button "Histórico de casos" at bounding box center [58, 143] width 70 height 14
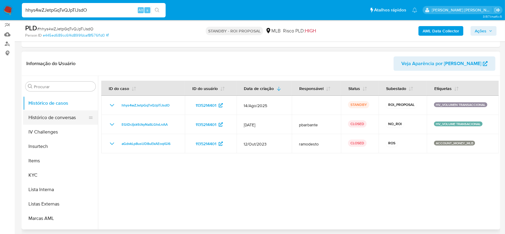
scroll to position [268, 0]
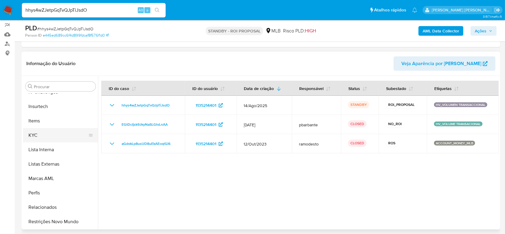
click at [43, 135] on button "KYC" at bounding box center [58, 135] width 70 height 14
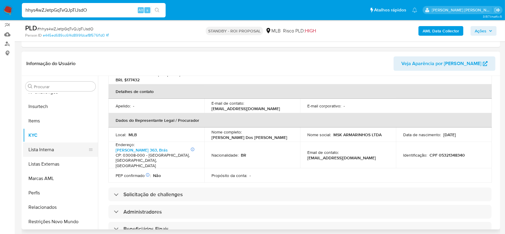
scroll to position [188, 0]
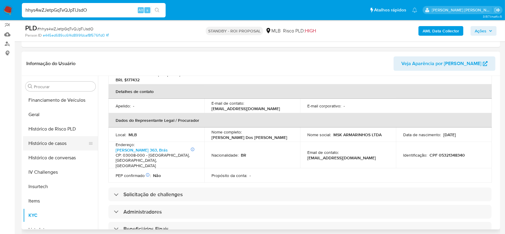
click at [48, 143] on button "Histórico de casos" at bounding box center [58, 143] width 70 height 14
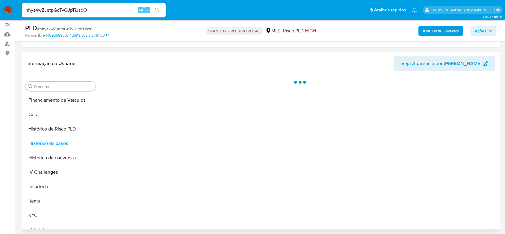
scroll to position [0, 0]
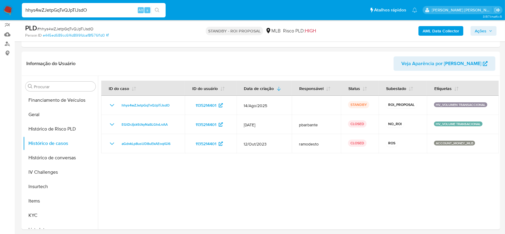
click at [62, 7] on input "hhys4wZJetpGqTvQJpTiJsdO" at bounding box center [94, 10] width 144 height 8
paste input "S7w8UcgC3R8GwQJwr6bJOITw"
type input "S7w8UcgC3R8GwQJwr6bJOITw"
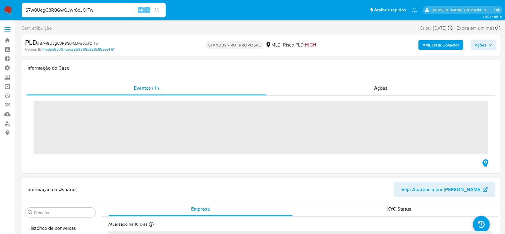
scroll to position [268, 0]
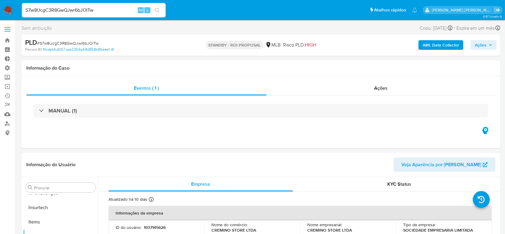
select select "10"
click at [7, 87] on link "Operações em massa" at bounding box center [35, 86] width 71 height 9
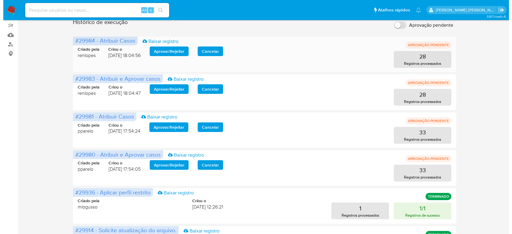
scroll to position [80, 0]
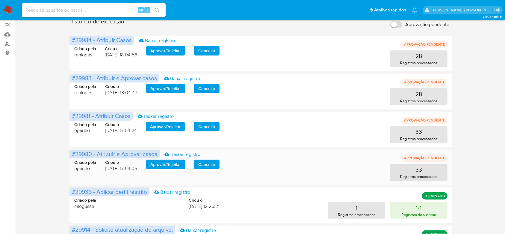
click at [168, 162] on span "Aprovar / Rejeitar" at bounding box center [165, 164] width 31 height 8
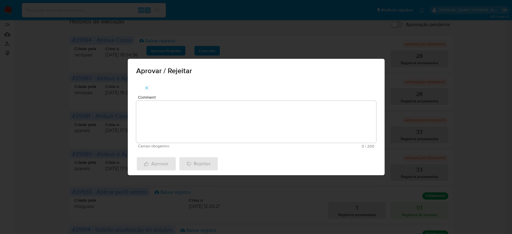
click at [188, 111] on textarea "Comment" at bounding box center [256, 122] width 240 height 42
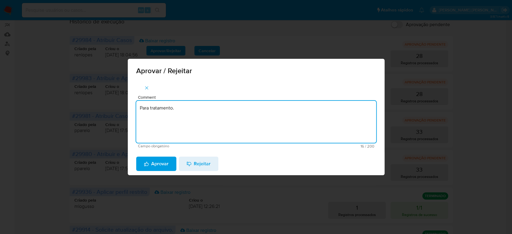
drag, startPoint x: 188, startPoint y: 111, endPoint x: 55, endPoint y: 104, distance: 133.3
click at [55, 104] on div "Aprovar / Rejeitar Comment Para tratamento. Campo obrigatório 16 / 200 184 cara…" at bounding box center [256, 117] width 512 height 234
click at [171, 126] on textarea "Para tratamento." at bounding box center [256, 122] width 240 height 42
type textarea "Para tratamento."
click at [161, 168] on span "Aprovar" at bounding box center [156, 163] width 25 height 13
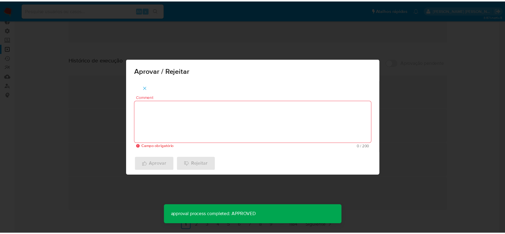
scroll to position [39, 0]
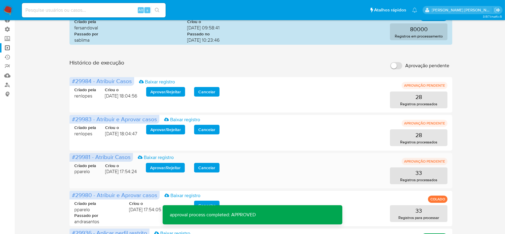
click at [159, 166] on span "Aprovar / Rejeitar" at bounding box center [165, 167] width 31 height 8
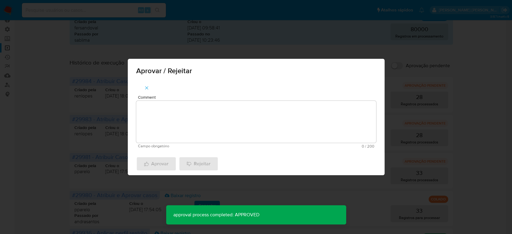
click at [164, 138] on textarea "Comment" at bounding box center [256, 122] width 240 height 42
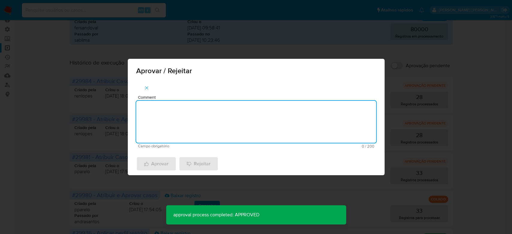
paste textarea "Para tratamento."
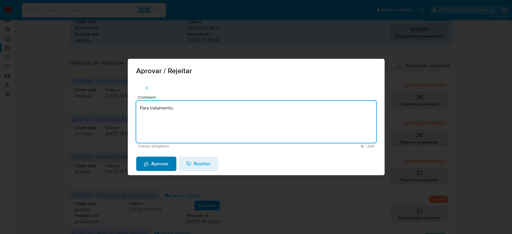
type textarea "Para tratamento."
click at [159, 163] on span "Aprovar" at bounding box center [156, 163] width 25 height 13
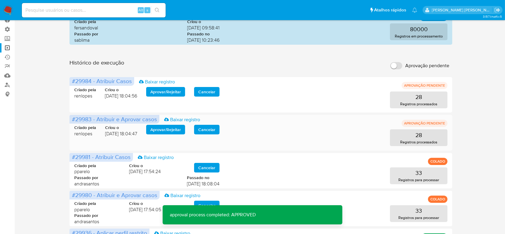
click at [166, 127] on span "Aprovar / Rejeitar" at bounding box center [165, 129] width 31 height 8
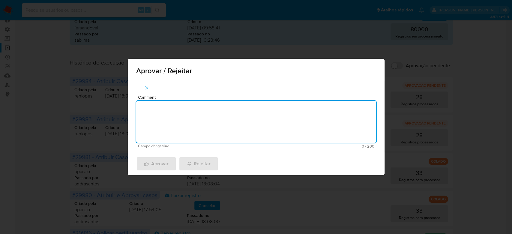
click at [165, 129] on textarea "Comment" at bounding box center [256, 122] width 240 height 42
paste textarea "Para tratamento."
type textarea "Para tratamento."
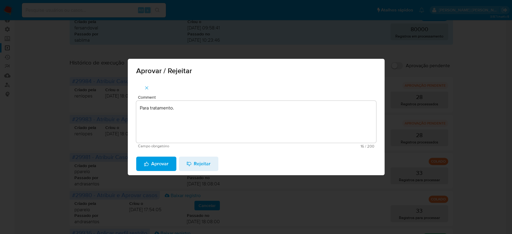
click at [158, 159] on span "Aprovar" at bounding box center [156, 163] width 25 height 13
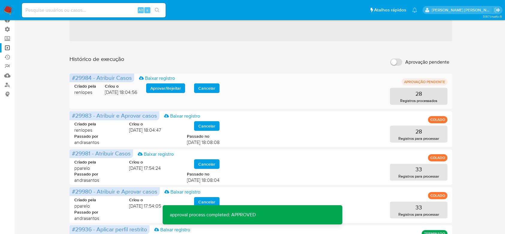
click at [168, 87] on span "Aprovar / Rejeitar" at bounding box center [165, 88] width 31 height 8
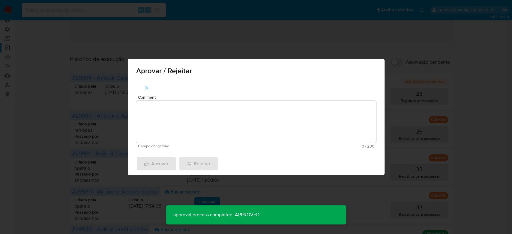
click at [159, 106] on textarea "Comment" at bounding box center [256, 122] width 240 height 42
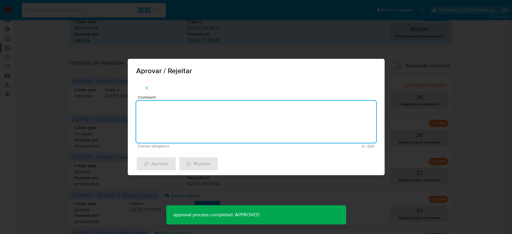
paste textarea "Para tratamento."
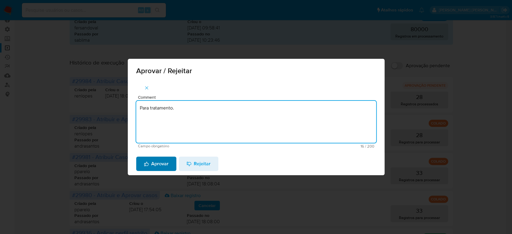
type textarea "Para tratamento."
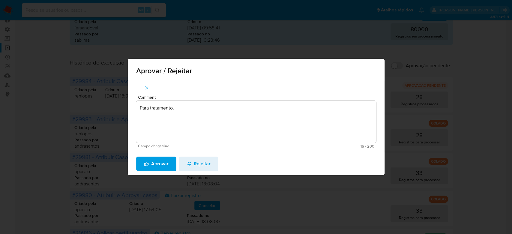
click at [153, 165] on span "Aprovar" at bounding box center [156, 163] width 25 height 13
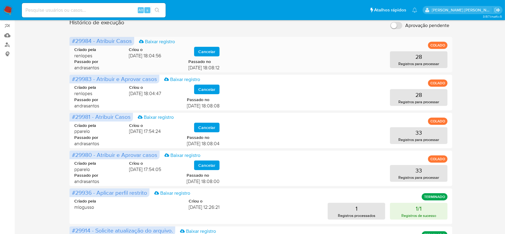
scroll to position [0, 0]
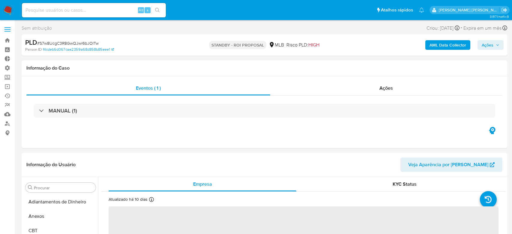
select select "10"
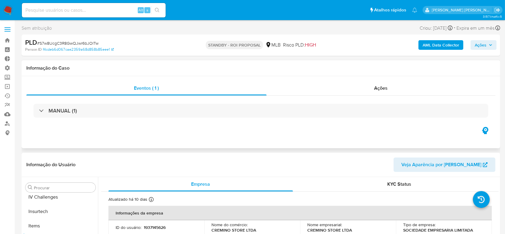
scroll to position [268, 0]
click at [8, 86] on link "Operações em massa" at bounding box center [35, 86] width 71 height 9
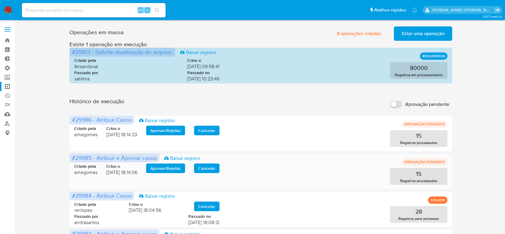
click at [171, 168] on span "Aprovar / Rejeitar" at bounding box center [165, 168] width 31 height 8
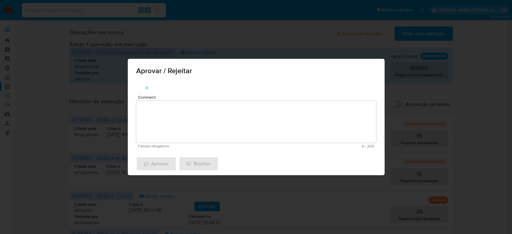
click at [168, 123] on textarea "Comment" at bounding box center [256, 122] width 240 height 42
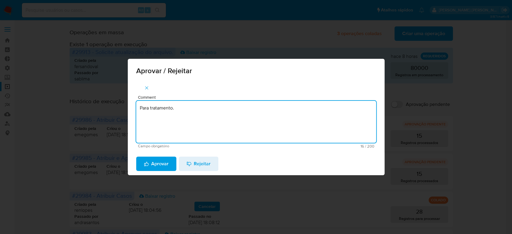
drag, startPoint x: 180, startPoint y: 109, endPoint x: 89, endPoint y: 107, distance: 91.2
click at [89, 107] on div "Aprovar / Rejeitar Comment Para tratamento. Campo obrigatório 16 / 200 184 cara…" at bounding box center [256, 117] width 512 height 234
drag, startPoint x: 157, startPoint y: 123, endPoint x: 156, endPoint y: 130, distance: 7.1
click at [157, 123] on textarea "Para tratamento." at bounding box center [256, 122] width 240 height 42
type textarea "Para tratamento."
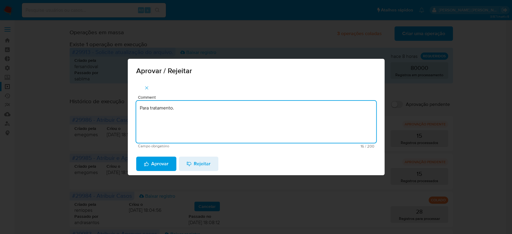
click at [152, 162] on span "Aprovar" at bounding box center [156, 163] width 25 height 13
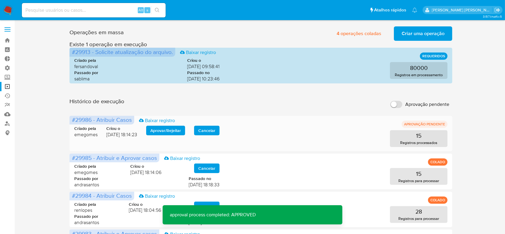
click at [154, 128] on span "Aprovar / Rejeitar" at bounding box center [165, 130] width 31 height 8
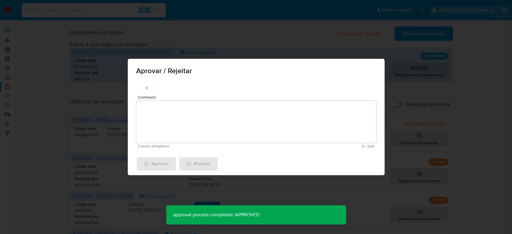
click at [176, 134] on textarea "Comment" at bounding box center [256, 122] width 240 height 42
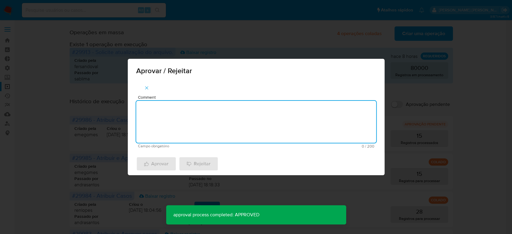
paste textarea "Para tratamento."
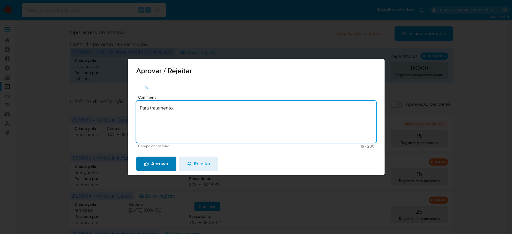
type textarea "Para tratamento."
click at [158, 167] on span "Aprovar" at bounding box center [156, 163] width 25 height 13
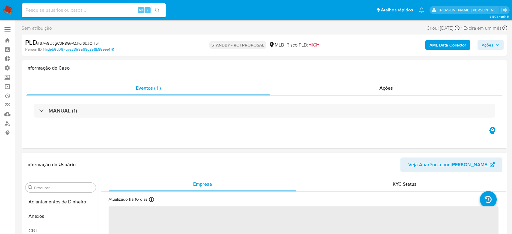
select select "10"
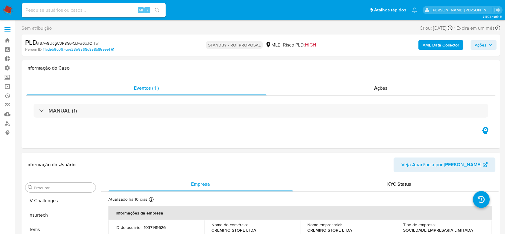
scroll to position [268, 0]
click at [68, 9] on input at bounding box center [94, 10] width 144 height 8
paste input "S7w8UcgC3R8GwQJwr6bJOITw"
type input "S7w8UcgC3R8GwQJwr6bJOITw"
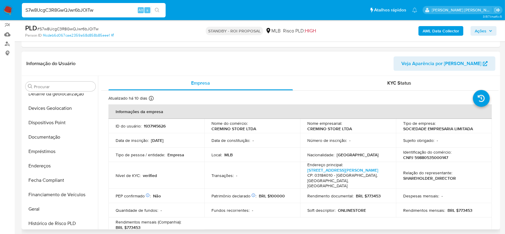
scroll to position [68, 0]
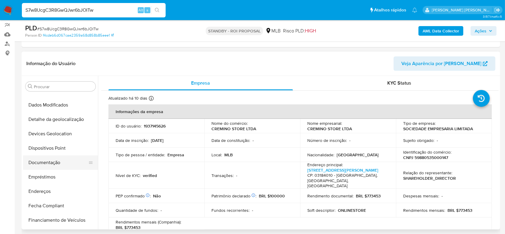
click at [53, 165] on button "Documentação" at bounding box center [58, 162] width 70 height 14
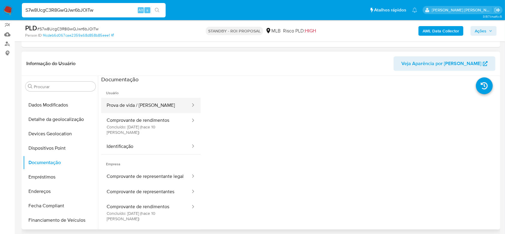
click at [141, 103] on button "Prova de vida / [PERSON_NAME]" at bounding box center [146, 105] width 90 height 15
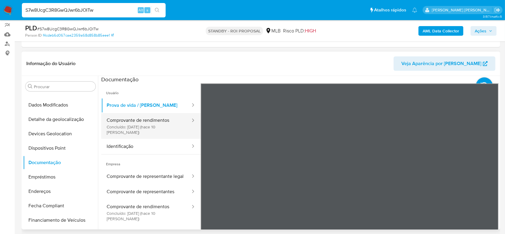
click at [159, 120] on button "Comprovante de rendimentos Concluído: [DATE] (hace 10 [PERSON_NAME])" at bounding box center [146, 126] width 90 height 26
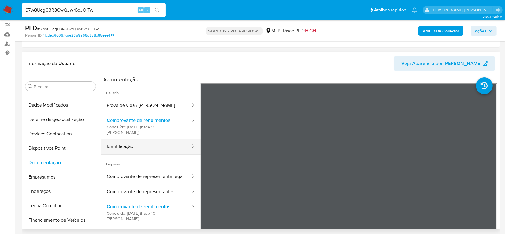
click at [136, 143] on button "Identificação" at bounding box center [146, 146] width 90 height 15
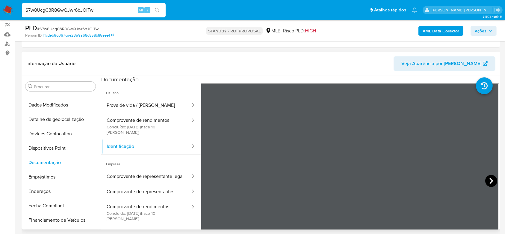
click at [486, 178] on icon at bounding box center [492, 181] width 12 height 12
click at [136, 170] on button "Comprovante de representante legal" at bounding box center [146, 176] width 90 height 15
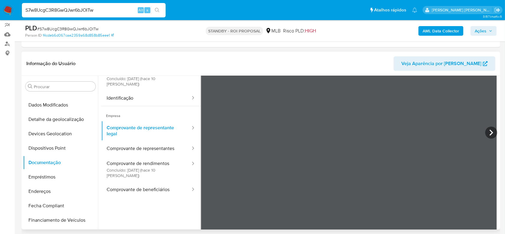
scroll to position [52, 0]
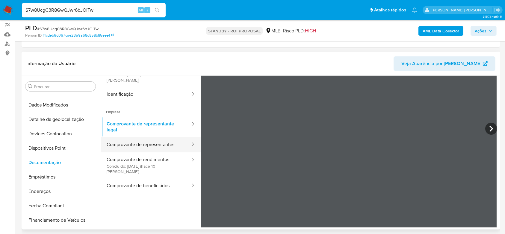
click at [141, 137] on button "Comprovante de representantes" at bounding box center [146, 144] width 90 height 15
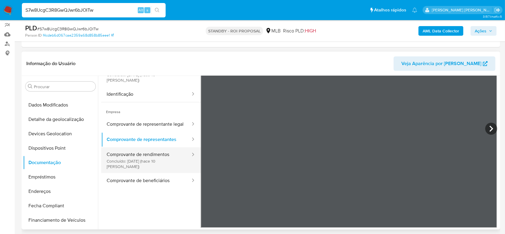
click at [140, 155] on button "Comprovante de rendimentos Concluído: [DATE] (hace 10 [PERSON_NAME])" at bounding box center [146, 160] width 90 height 26
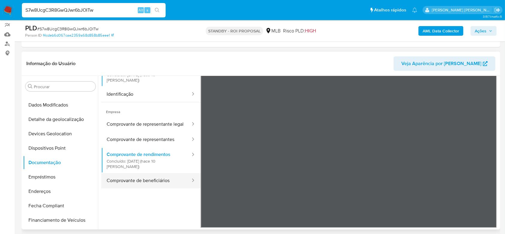
click at [140, 173] on button "Comprovante de beneficiários" at bounding box center [146, 180] width 90 height 15
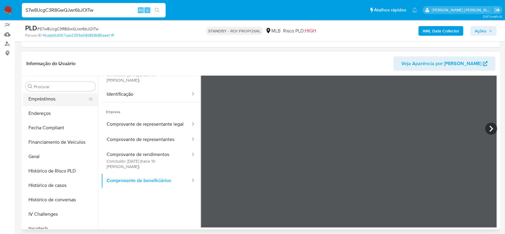
scroll to position [148, 0]
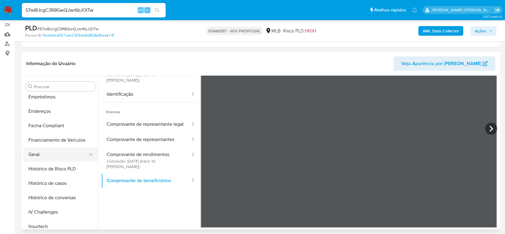
click at [43, 151] on button "Geral" at bounding box center [58, 154] width 70 height 14
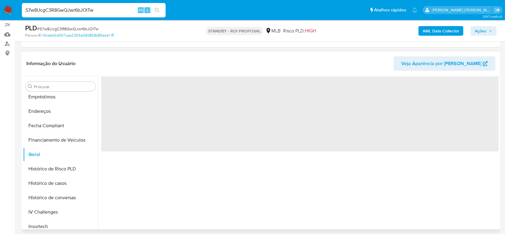
scroll to position [0, 0]
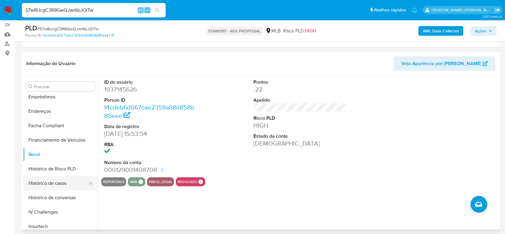
click at [60, 180] on button "Histórico de casos" at bounding box center [58, 183] width 70 height 14
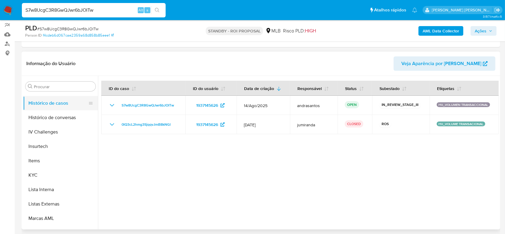
scroll to position [268, 0]
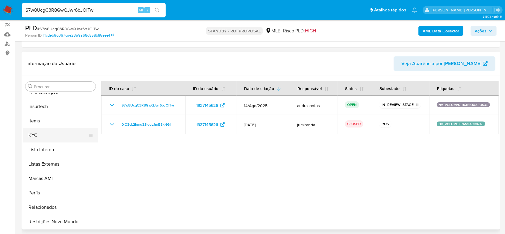
click at [48, 131] on button "KYC" at bounding box center [58, 135] width 70 height 14
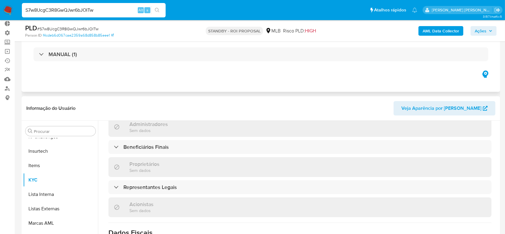
scroll to position [0, 0]
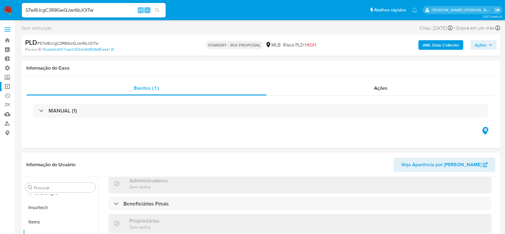
click at [8, 87] on link "Operações em massa" at bounding box center [35, 86] width 71 height 9
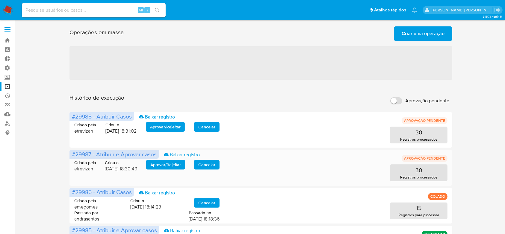
click at [174, 167] on span "Aprovar / Rejeitar" at bounding box center [165, 164] width 31 height 8
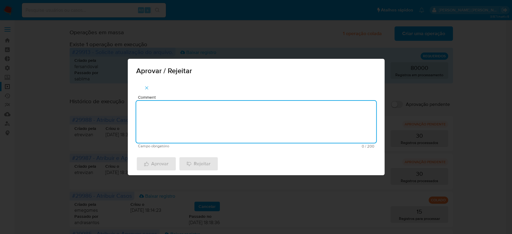
click at [213, 132] on textarea "Comment" at bounding box center [256, 122] width 240 height 42
drag, startPoint x: 194, startPoint y: 110, endPoint x: 31, endPoint y: 75, distance: 166.2
click at [31, 75] on div "Aprovar / Rejeitar Comment Para tratamento. Campo obrigatório 16 / 200 184 cara…" at bounding box center [256, 117] width 512 height 234
click at [192, 127] on textarea "Para tratamento." at bounding box center [256, 122] width 240 height 42
type textarea "Para tratamento."
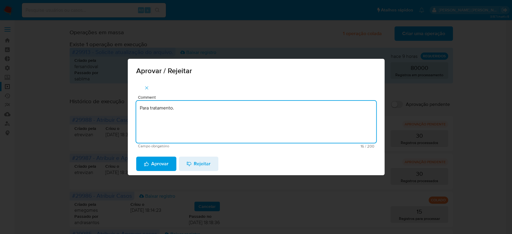
click at [150, 164] on span "Aprovar" at bounding box center [156, 163] width 25 height 13
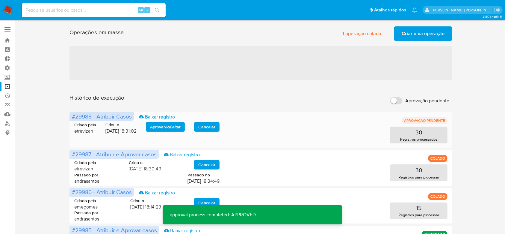
click at [167, 126] on span "Aprovar / Rejeitar" at bounding box center [165, 127] width 31 height 8
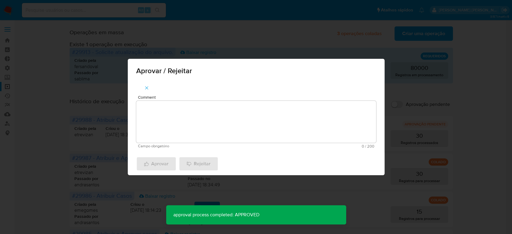
click at [157, 120] on textarea "Comment" at bounding box center [256, 122] width 240 height 42
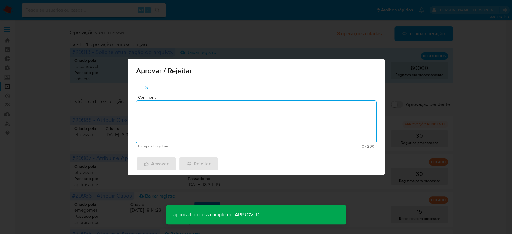
paste textarea "Para tratamento."
type textarea "Para tratamento."
click at [156, 162] on span "Aprovar" at bounding box center [156, 163] width 25 height 13
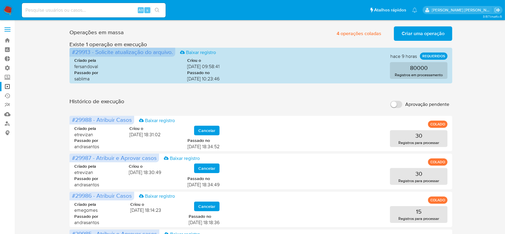
click at [92, 12] on input at bounding box center [94, 10] width 144 height 8
paste input "S0JzWLkfhaRWUdhaSuecPS6C"
type input "S0JzWLkfhaRWUdhaSuecPS6C"
click at [162, 13] on button "search-icon" at bounding box center [157, 10] width 12 height 8
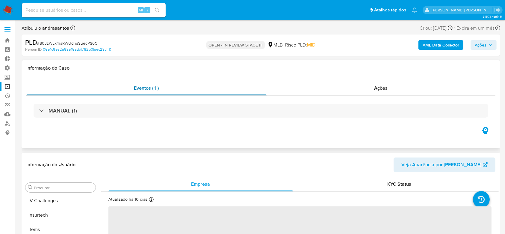
scroll to position [268, 0]
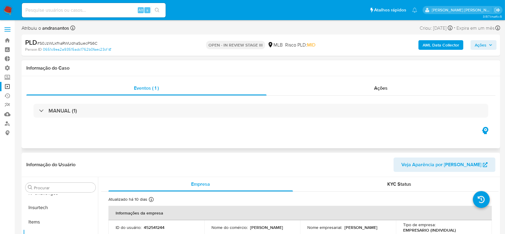
select select "10"
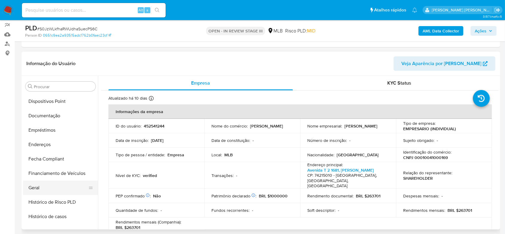
scroll to position [108, 0]
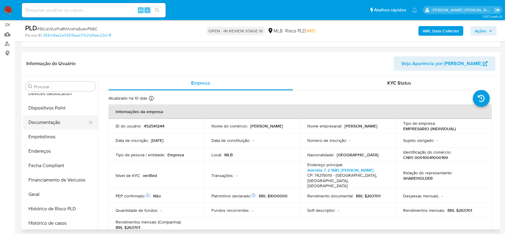
click at [48, 120] on button "Documentação" at bounding box center [58, 122] width 70 height 14
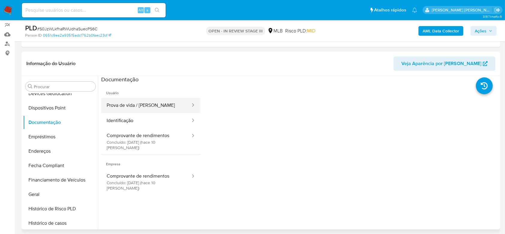
click at [150, 104] on button "Prova de vida / [PERSON_NAME]" at bounding box center [146, 105] width 90 height 15
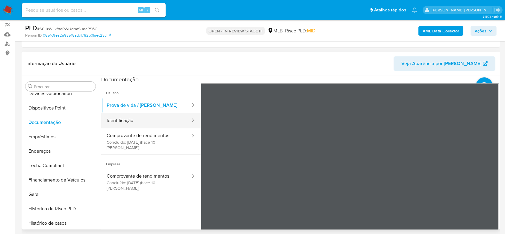
click at [125, 122] on button "Identificação" at bounding box center [146, 120] width 90 height 15
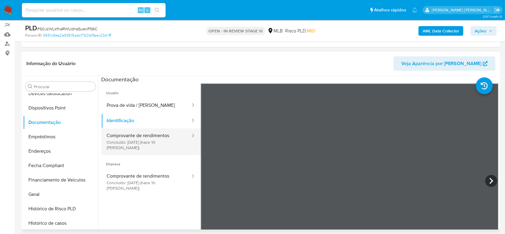
click at [123, 139] on button "Comprovante de rendimentos Concluído: [DATE] (hace 10 [PERSON_NAME])" at bounding box center [146, 141] width 90 height 26
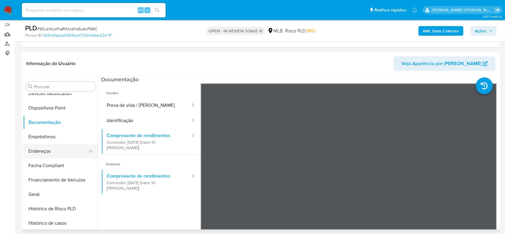
scroll to position [148, 0]
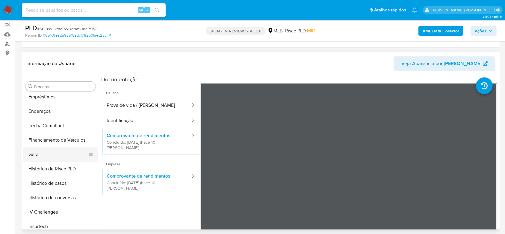
click at [58, 154] on button "Geral" at bounding box center [58, 154] width 70 height 14
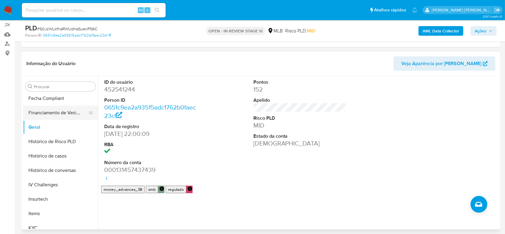
scroll to position [188, 0]
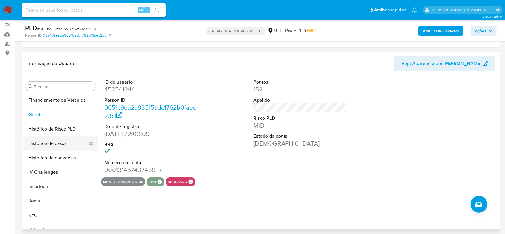
click at [49, 149] on button "Histórico de casos" at bounding box center [58, 143] width 70 height 14
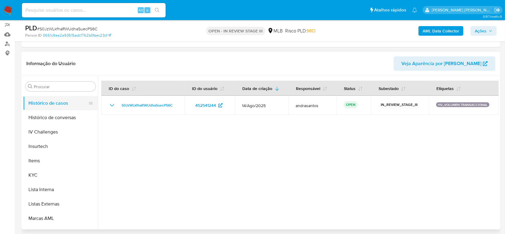
scroll to position [268, 0]
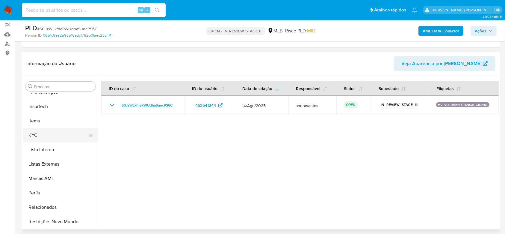
click at [47, 130] on button "KYC" at bounding box center [58, 135] width 70 height 14
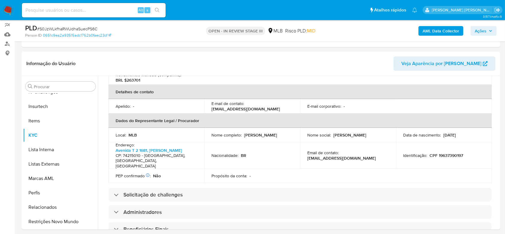
scroll to position [160, 0]
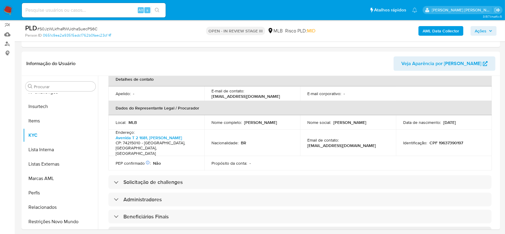
click at [56, 29] on span "# S0JzWLkfhaRWUdhaSuecPS6C" at bounding box center [67, 29] width 60 height 6
copy span "S0JzWLkfhaRWUdhaSuecPS6C"
click at [51, 9] on input at bounding box center [94, 10] width 144 height 8
paste input "tWPh7S4tFf1tppQQQeGLM4Oj"
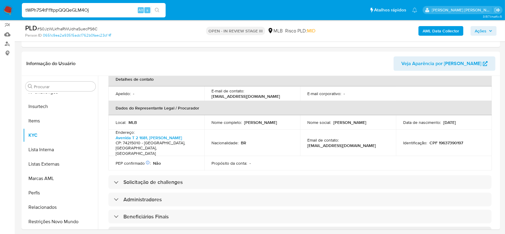
type input "tWPh7S4tFf1tppQQQeGLM4Oj"
click at [148, 5] on div "tWPh7S4tFf1tppQQQeGLM4Oj Alt s" at bounding box center [94, 10] width 144 height 14
click at [160, 8] on button "search-icon" at bounding box center [157, 10] width 12 height 8
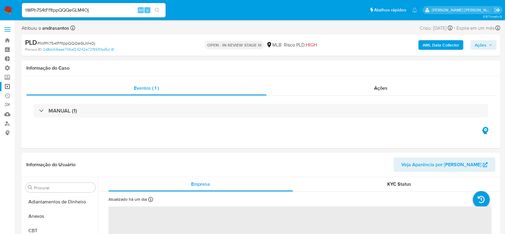
select select "10"
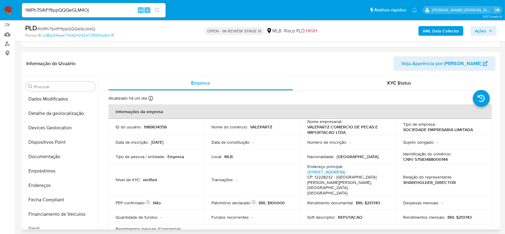
scroll to position [68, 0]
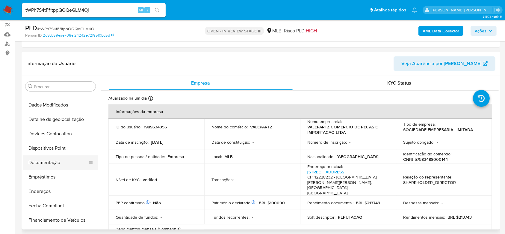
click at [48, 159] on button "Documentação" at bounding box center [58, 162] width 70 height 14
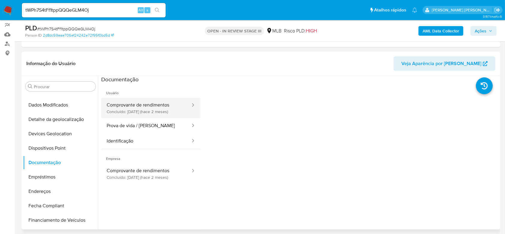
click at [141, 105] on button "Comprovante de rendimentos Concluído: [DATE] (hace 2 meses)" at bounding box center [146, 108] width 90 height 20
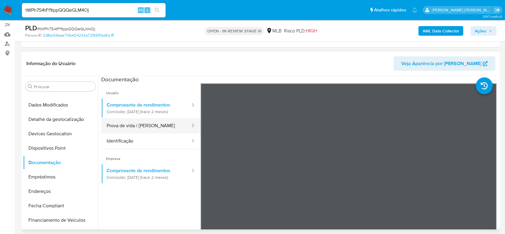
click at [155, 122] on button "Prova de vida / [PERSON_NAME]" at bounding box center [146, 125] width 90 height 15
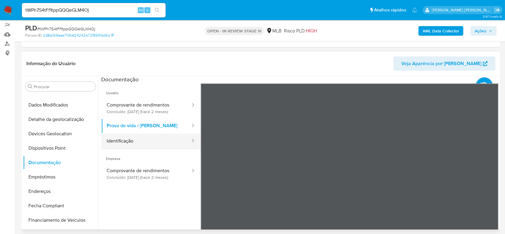
click at [124, 143] on button "Identificação" at bounding box center [146, 140] width 90 height 15
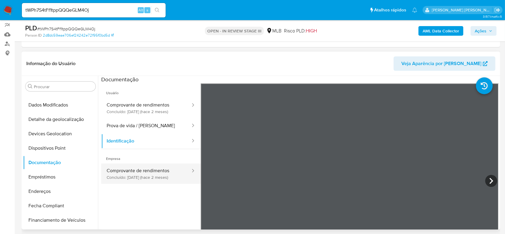
click at [136, 174] on button "Comprovante de rendimentos Concluído: [DATE] (hace 2 meses)" at bounding box center [146, 173] width 90 height 20
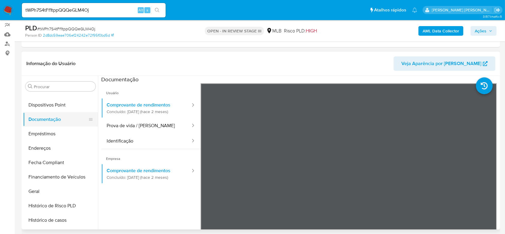
scroll to position [148, 0]
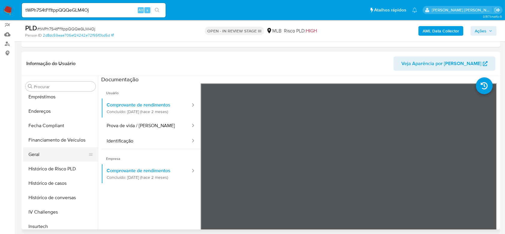
click at [45, 156] on button "Geral" at bounding box center [58, 154] width 70 height 14
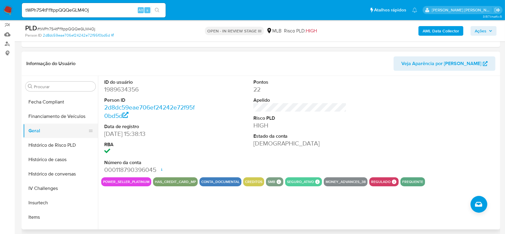
scroll to position [188, 0]
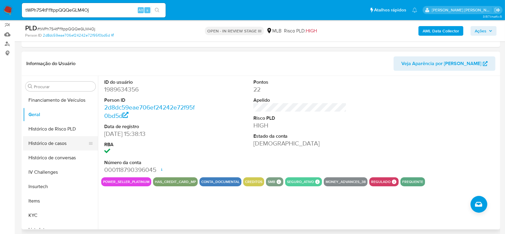
click at [41, 143] on button "Histórico de casos" at bounding box center [58, 143] width 70 height 14
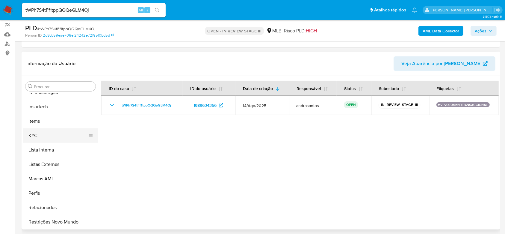
scroll to position [268, 0]
click at [42, 134] on button "KYC" at bounding box center [58, 135] width 70 height 14
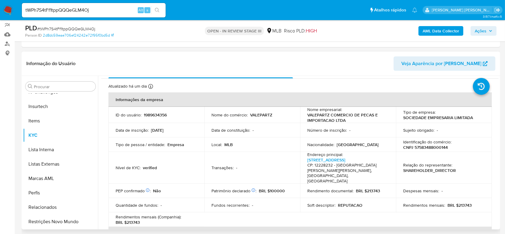
scroll to position [0, 0]
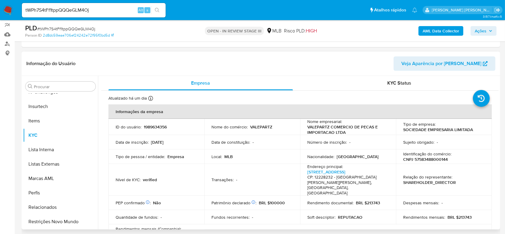
click at [424, 156] on p "CNPJ 57583488000144" at bounding box center [425, 158] width 45 height 5
copy p "57583488000144"
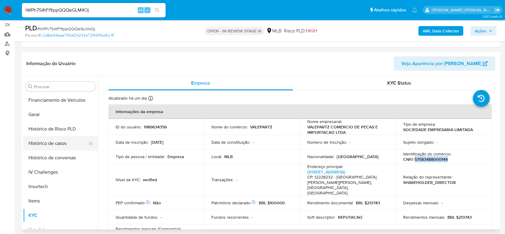
click at [58, 144] on button "Histórico de casos" at bounding box center [58, 143] width 70 height 14
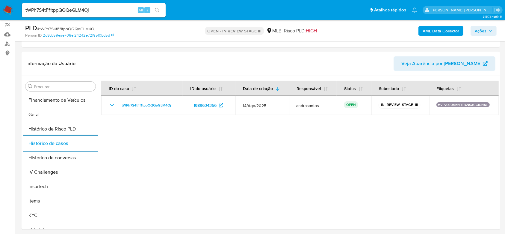
click at [62, 8] on input "tWPh7S4tFf1tppQQQeGLM4Oj" at bounding box center [94, 10] width 144 height 8
paste input "OMwOKimdB7O9ZZzhWe5t4YIK"
type input "OMwOKimdB7O9ZZzhWe5t4YIK"
click at [156, 8] on icon "search-icon" at bounding box center [157, 10] width 4 height 4
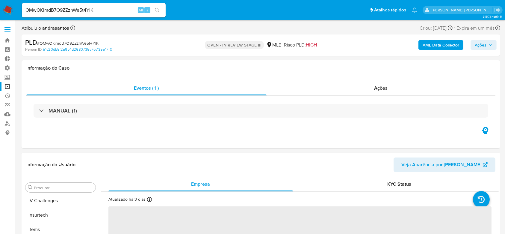
scroll to position [268, 0]
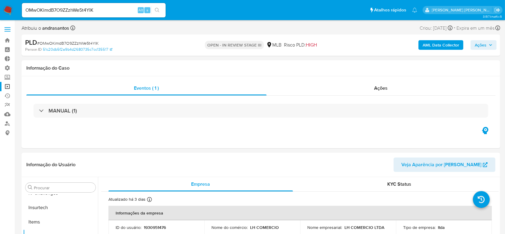
select select "10"
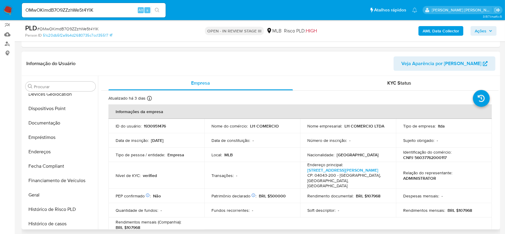
scroll to position [68, 0]
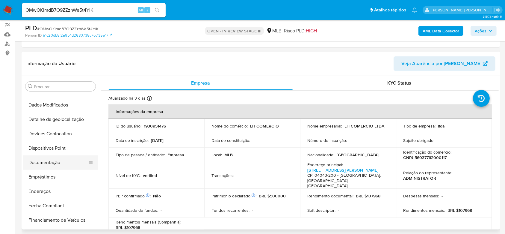
click at [52, 159] on button "Documentação" at bounding box center [58, 162] width 70 height 14
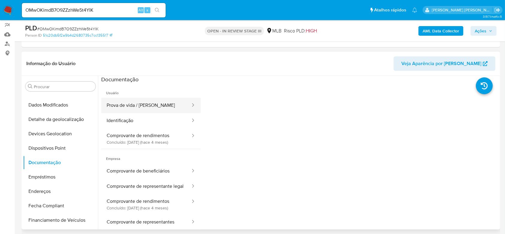
click at [142, 106] on button "Prova de vida / [PERSON_NAME]" at bounding box center [146, 105] width 90 height 15
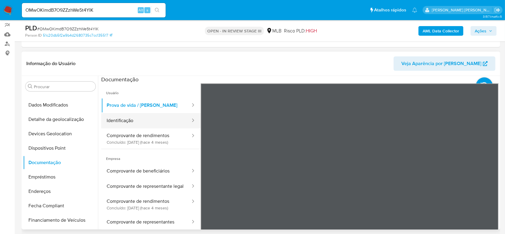
click at [126, 117] on button "Identificação" at bounding box center [146, 120] width 90 height 15
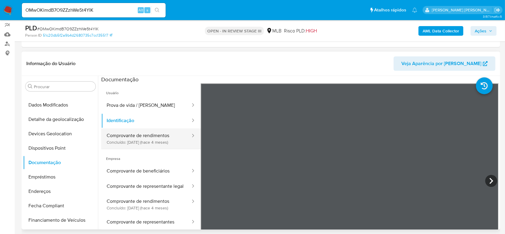
click at [120, 137] on button "Comprovante de rendimentos Concluído: [DATE] (hace 4 meses)" at bounding box center [146, 138] width 90 height 20
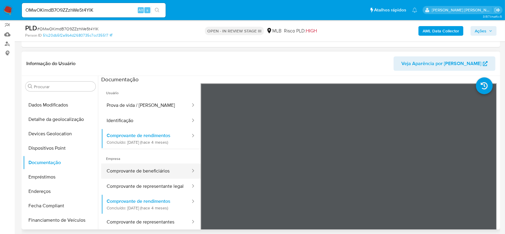
click at [125, 170] on button "Comprovante de beneficiários" at bounding box center [146, 170] width 90 height 15
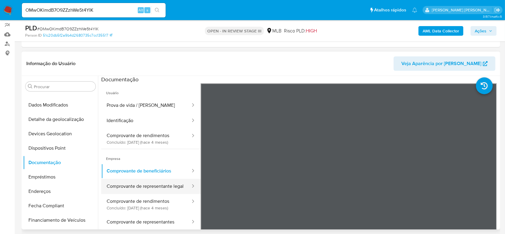
click at [143, 187] on button "Comprovante de representante legal" at bounding box center [146, 186] width 90 height 15
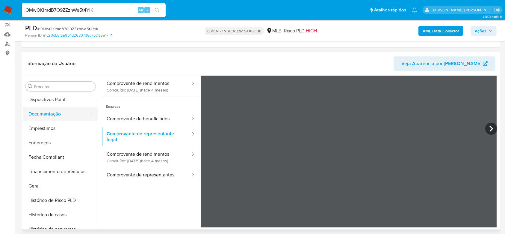
scroll to position [148, 0]
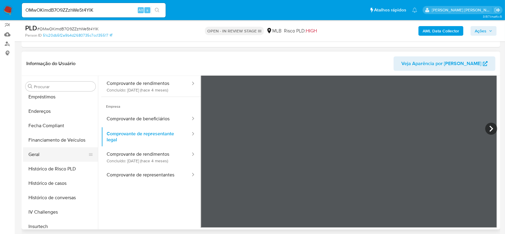
click at [46, 150] on button "Geral" at bounding box center [58, 154] width 70 height 14
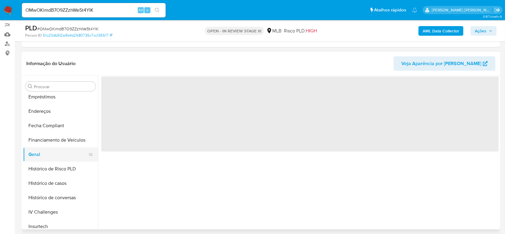
scroll to position [0, 0]
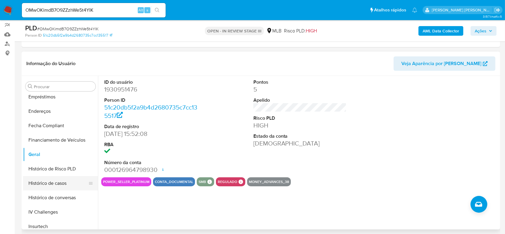
click at [63, 184] on button "Histórico de casos" at bounding box center [58, 183] width 70 height 14
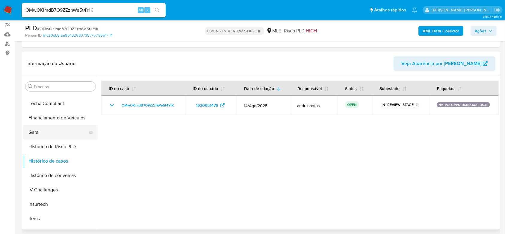
scroll to position [228, 0]
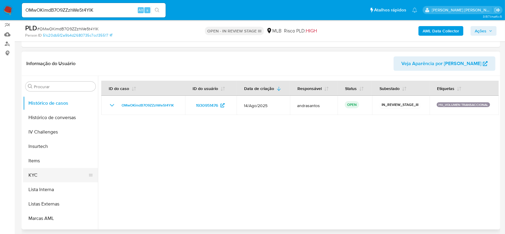
click at [40, 171] on button "KYC" at bounding box center [58, 175] width 70 height 14
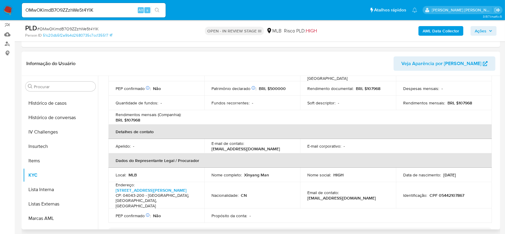
scroll to position [120, 0]
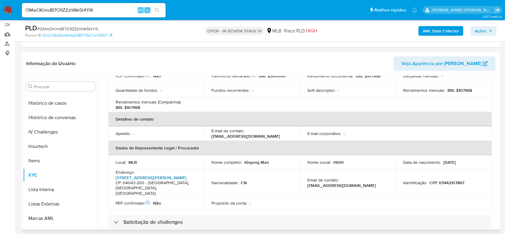
click at [164, 174] on link "[STREET_ADDRESS][PERSON_NAME]" at bounding box center [151, 177] width 71 height 6
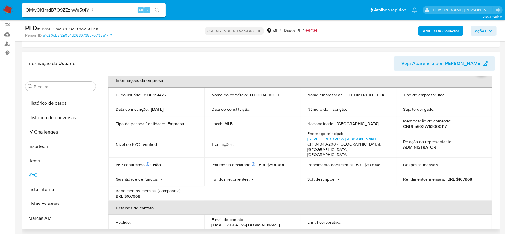
scroll to position [0, 0]
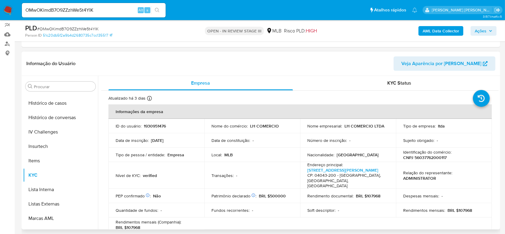
click at [423, 159] on p "CNPJ 56037762000117" at bounding box center [424, 157] width 43 height 5
copy p "56037762000117"
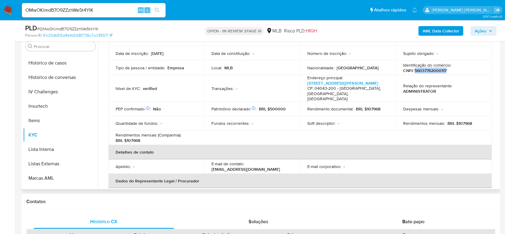
scroll to position [39, 0]
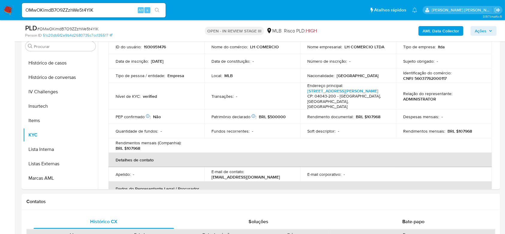
click at [72, 7] on input "OMwOKimdB7O9ZZzhWe5t4YIK" at bounding box center [94, 10] width 144 height 8
paste input "SOoZNKUiAVp9rPkCYd17JVBP"
type input "SOoZNKUiAVp9rPkCYd17JVBP"
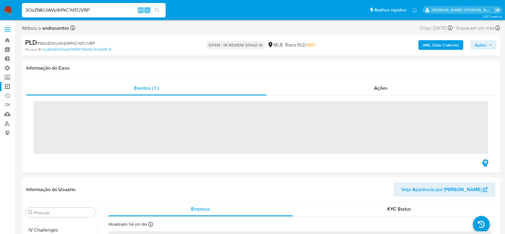
scroll to position [268, 0]
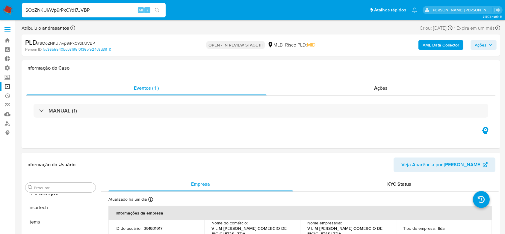
select select "10"
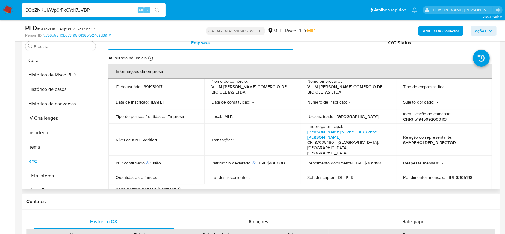
scroll to position [108, 0]
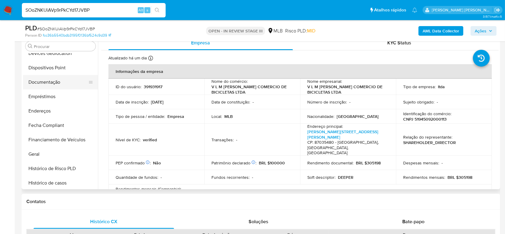
click at [64, 81] on button "Documentação" at bounding box center [58, 82] width 70 height 14
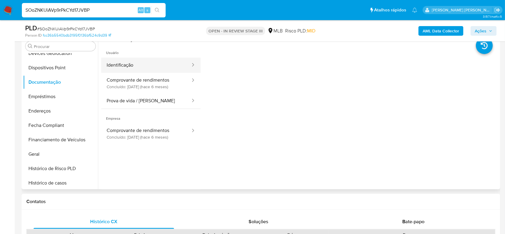
scroll to position [80, 0]
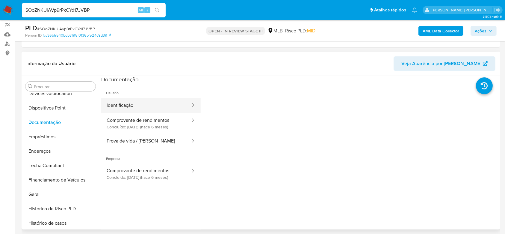
click at [145, 104] on button "Identificação" at bounding box center [146, 105] width 90 height 15
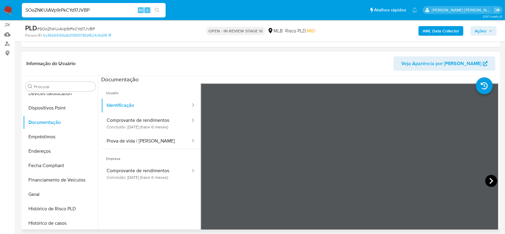
click at [488, 180] on icon at bounding box center [492, 181] width 12 height 12
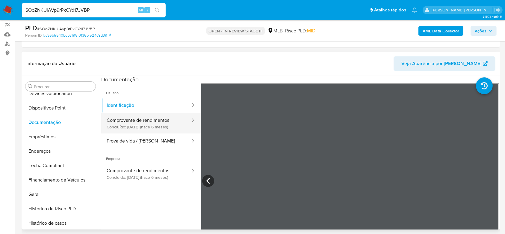
click at [125, 116] on button "Comprovante de rendimentos Concluído: [DATE] (hace 6 meses)" at bounding box center [146, 123] width 90 height 20
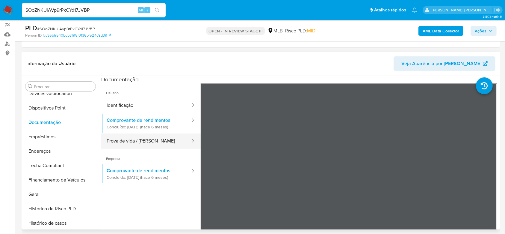
click at [141, 141] on button "Prova de vida / [PERSON_NAME]" at bounding box center [146, 140] width 90 height 15
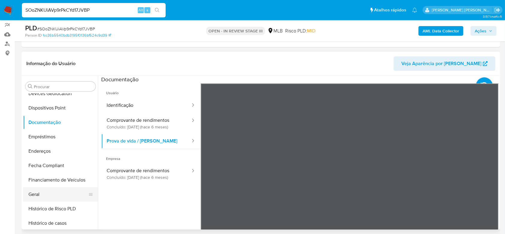
click at [55, 199] on button "Geral" at bounding box center [58, 194] width 70 height 14
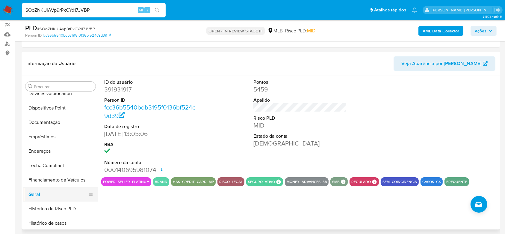
scroll to position [148, 0]
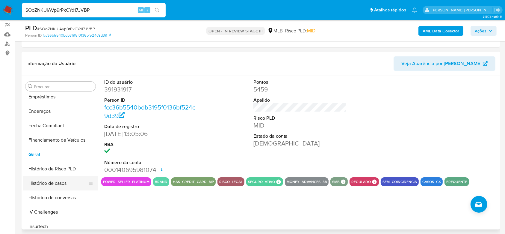
click at [51, 186] on button "Histórico de casos" at bounding box center [58, 183] width 70 height 14
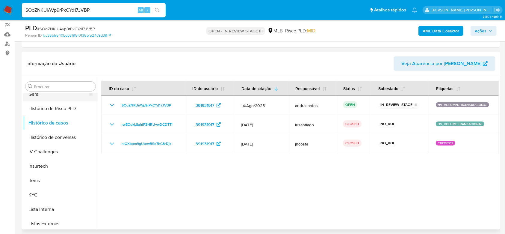
scroll to position [228, 0]
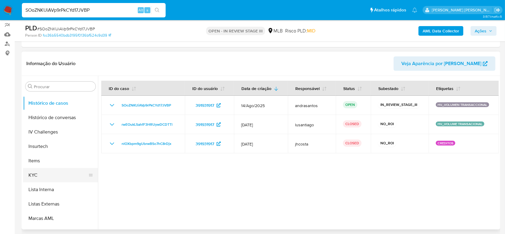
click at [35, 173] on button "KYC" at bounding box center [58, 175] width 70 height 14
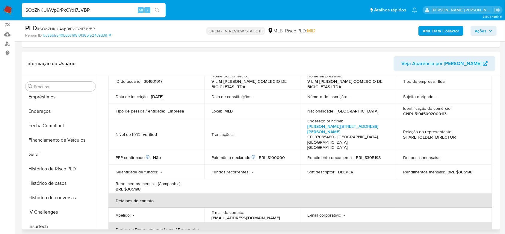
scroll to position [0, 0]
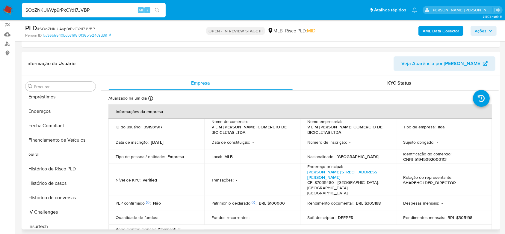
click at [423, 158] on p "CNPJ 51945092000113" at bounding box center [424, 158] width 43 height 5
copy p "51945092000113"
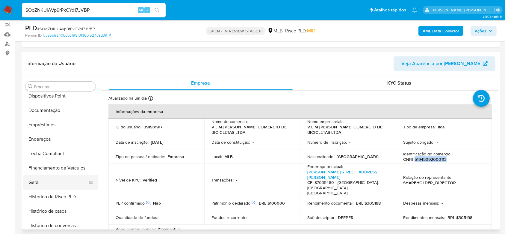
scroll to position [160, 0]
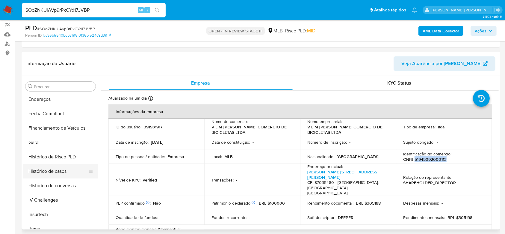
click at [53, 171] on button "Histórico de casos" at bounding box center [58, 171] width 70 height 14
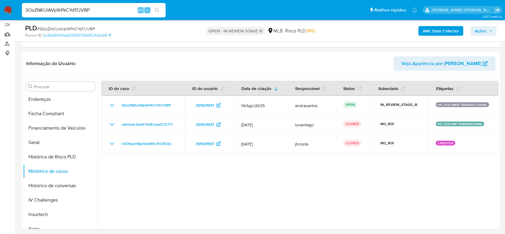
click at [62, 8] on input "SOoZNKUiAVp9rPkCYd17JVBP" at bounding box center [94, 10] width 144 height 8
paste input "P43C6YVN2OhFL0eWaEX9eIbh"
click at [164, 9] on input "P43C6YVN2OhFL0eWaEX9eIbh" at bounding box center [94, 10] width 144 height 8
type input "P43C6YVN2OhFL0eWaEX9eIbh"
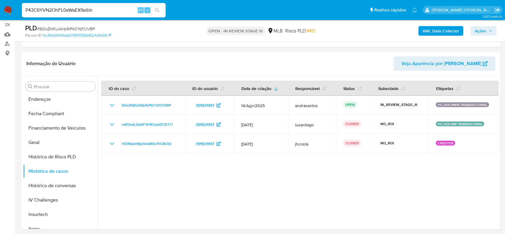
click at [159, 10] on icon "search-icon" at bounding box center [157, 10] width 5 height 5
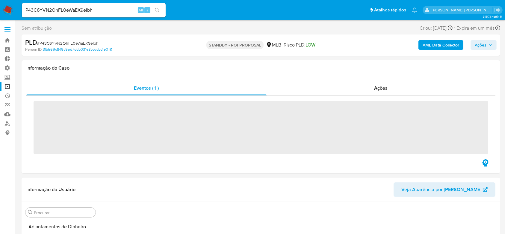
scroll to position [45, 0]
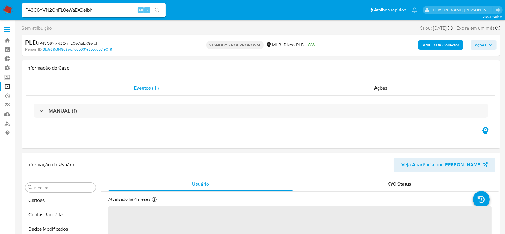
select select "10"
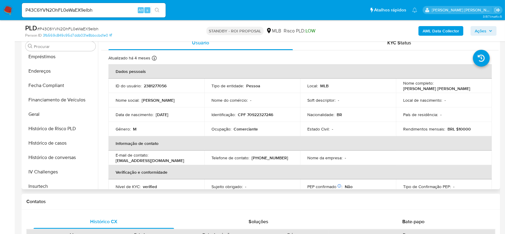
scroll to position [108, 0]
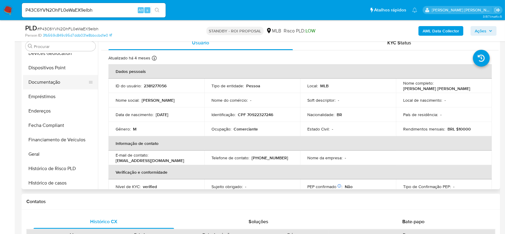
click at [61, 79] on button "Documentação" at bounding box center [58, 82] width 70 height 14
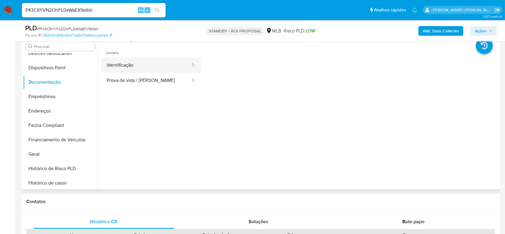
click at [146, 69] on button "Identificação" at bounding box center [146, 65] width 90 height 15
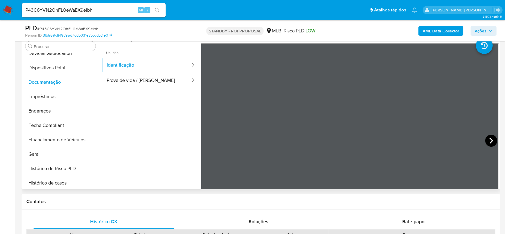
click at [488, 138] on icon at bounding box center [492, 141] width 12 height 12
click at [142, 81] on button "Prova de vida / [PERSON_NAME]" at bounding box center [146, 80] width 90 height 15
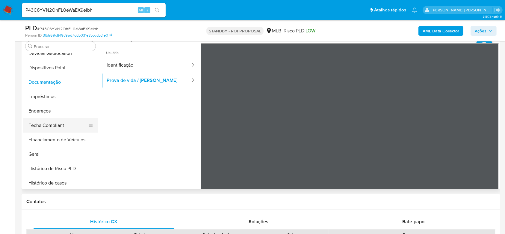
scroll to position [148, 0]
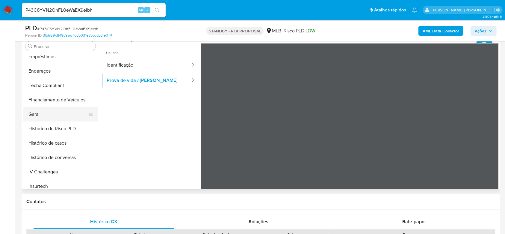
click at [46, 112] on button "Geral" at bounding box center [58, 114] width 70 height 14
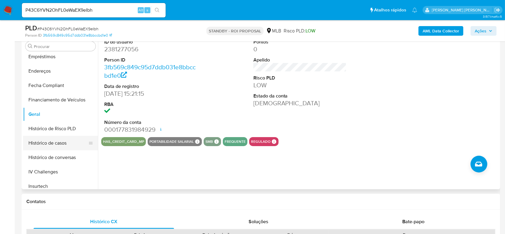
click at [60, 141] on button "Histórico de casos" at bounding box center [58, 143] width 70 height 14
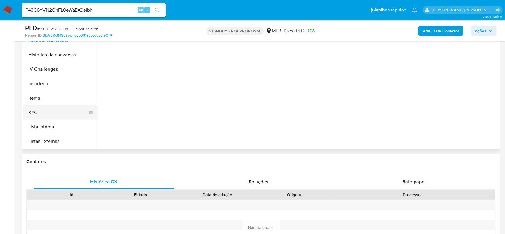
scroll to position [228, 0]
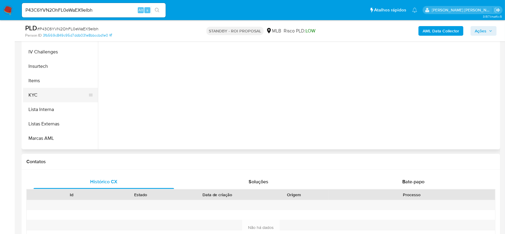
click at [59, 97] on button "KYC" at bounding box center [58, 95] width 70 height 14
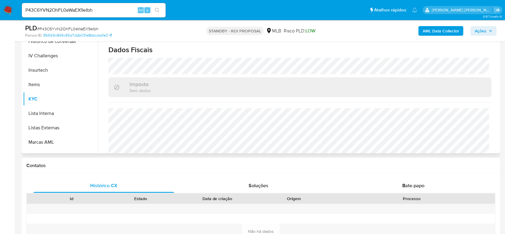
scroll to position [266, 0]
